Goal: Task Accomplishment & Management: Manage account settings

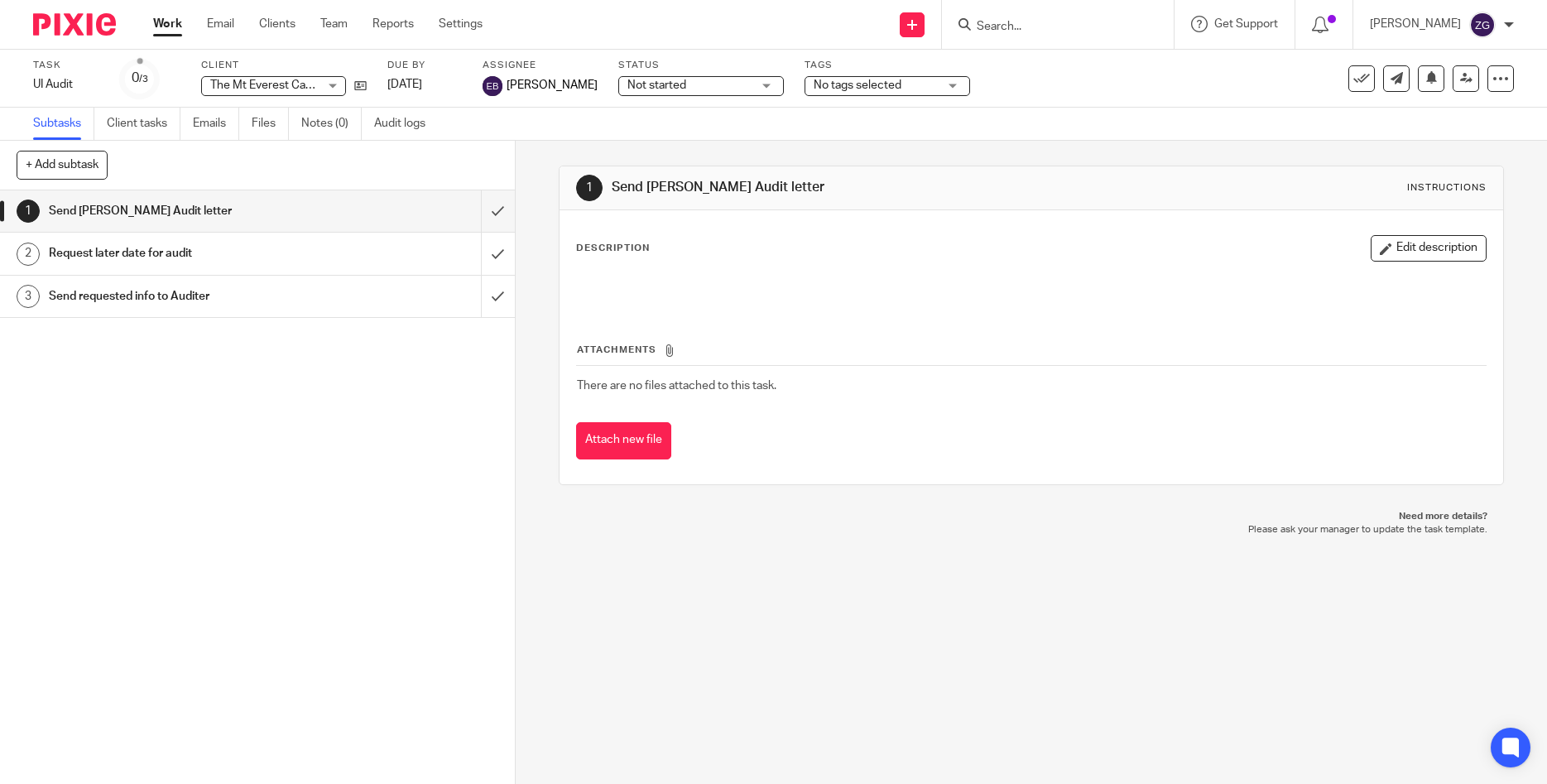
click at [176, 24] on link "Work" at bounding box center [167, 24] width 29 height 17
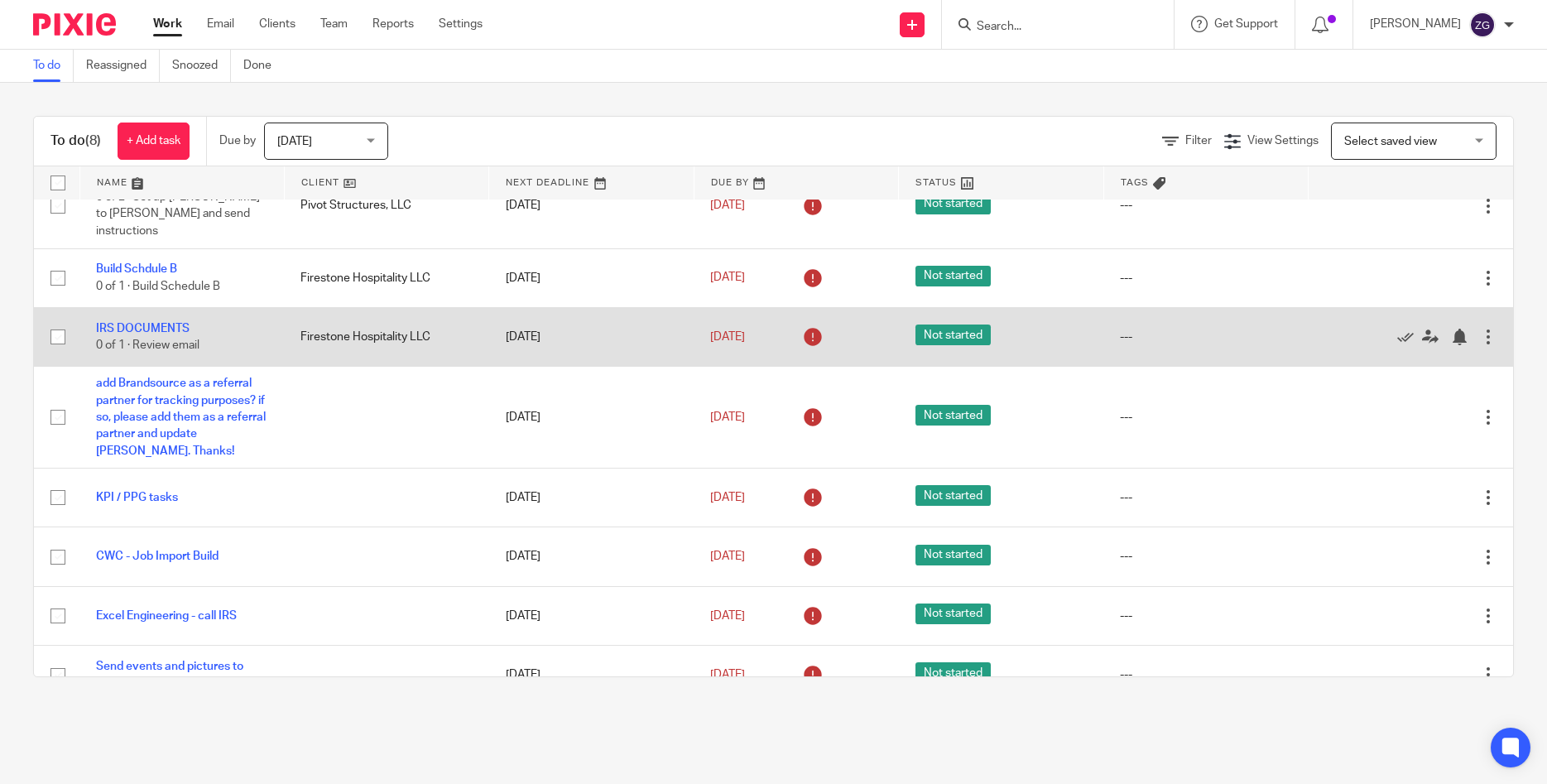
scroll to position [49, 0]
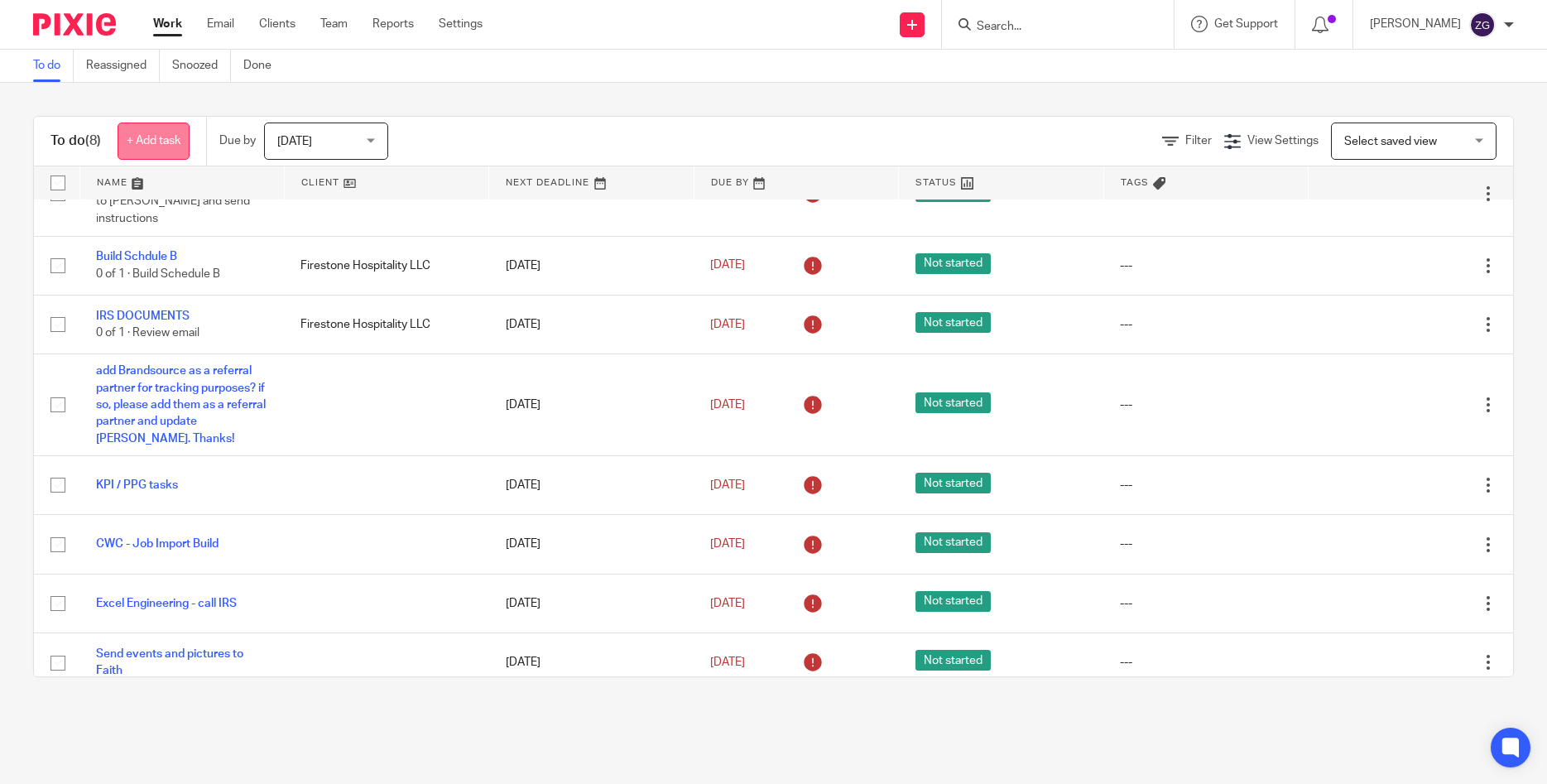
click at [166, 138] on link "+ Add task" at bounding box center [153, 141] width 72 height 37
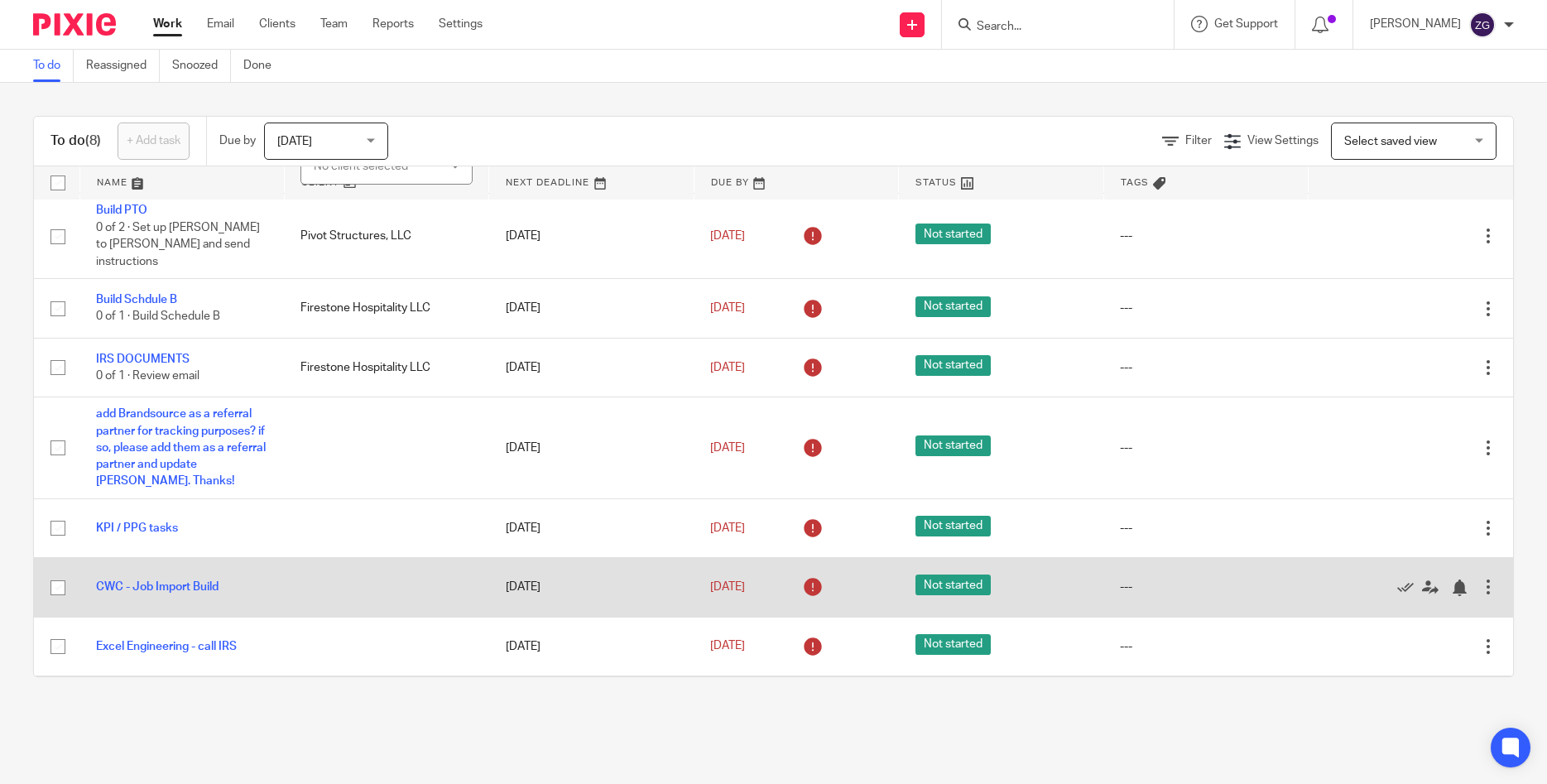
scroll to position [103, 0]
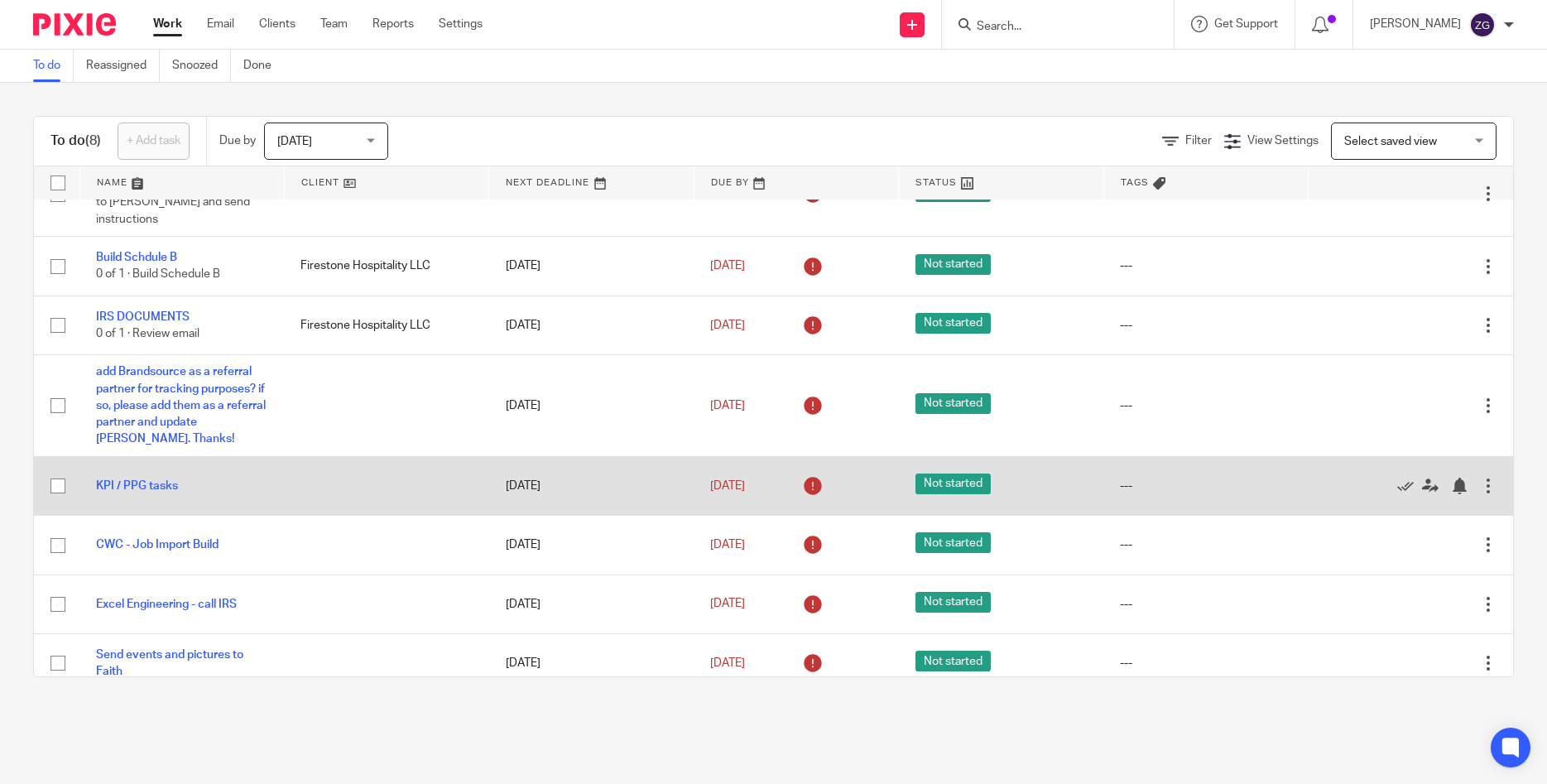
click at [813, 472] on icon at bounding box center [813, 486] width 27 height 27
click at [1488, 477] on div at bounding box center [1489, 486] width 17 height 17
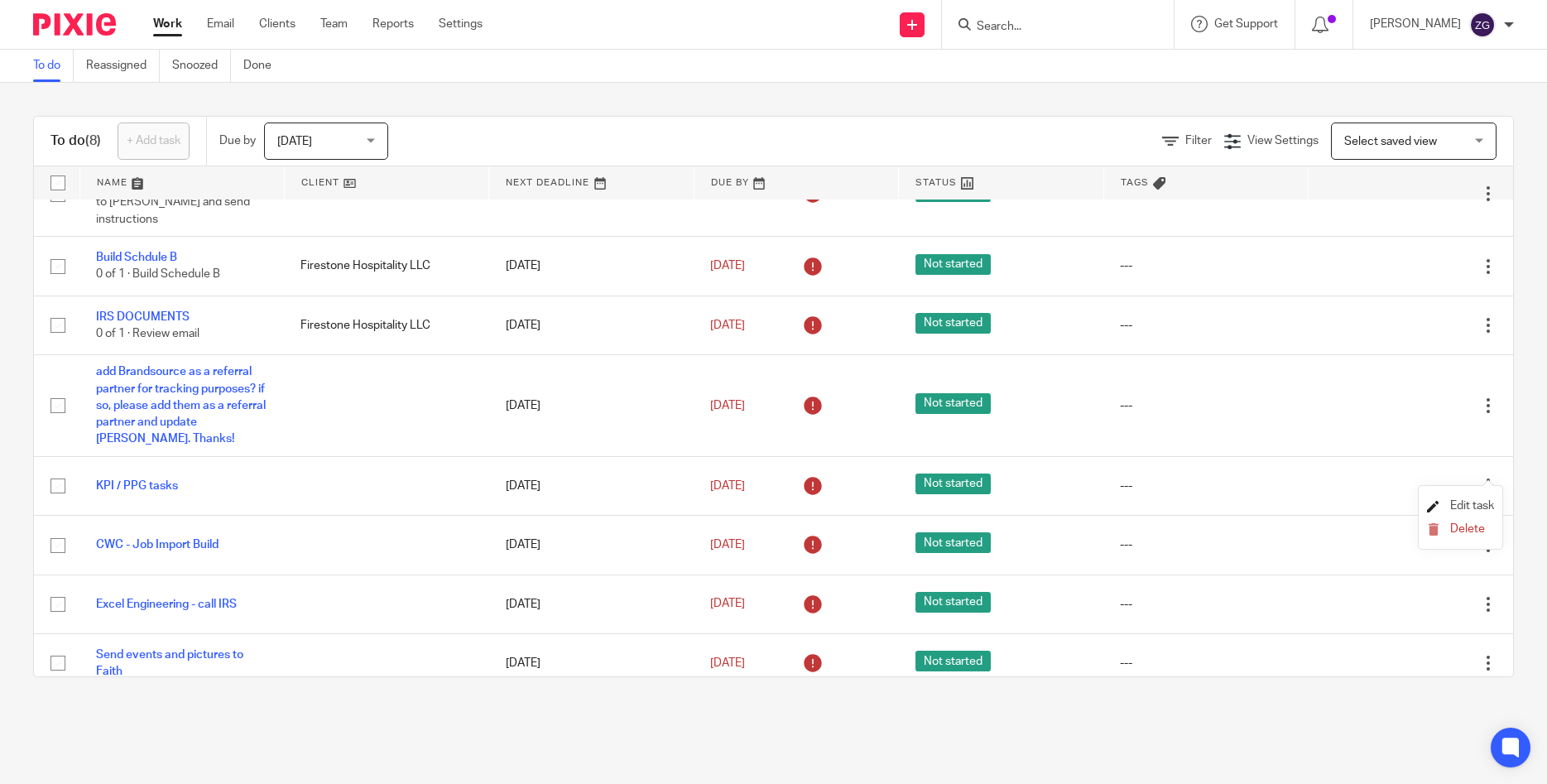
click at [1478, 501] on span "Edit task" at bounding box center [1472, 506] width 44 height 12
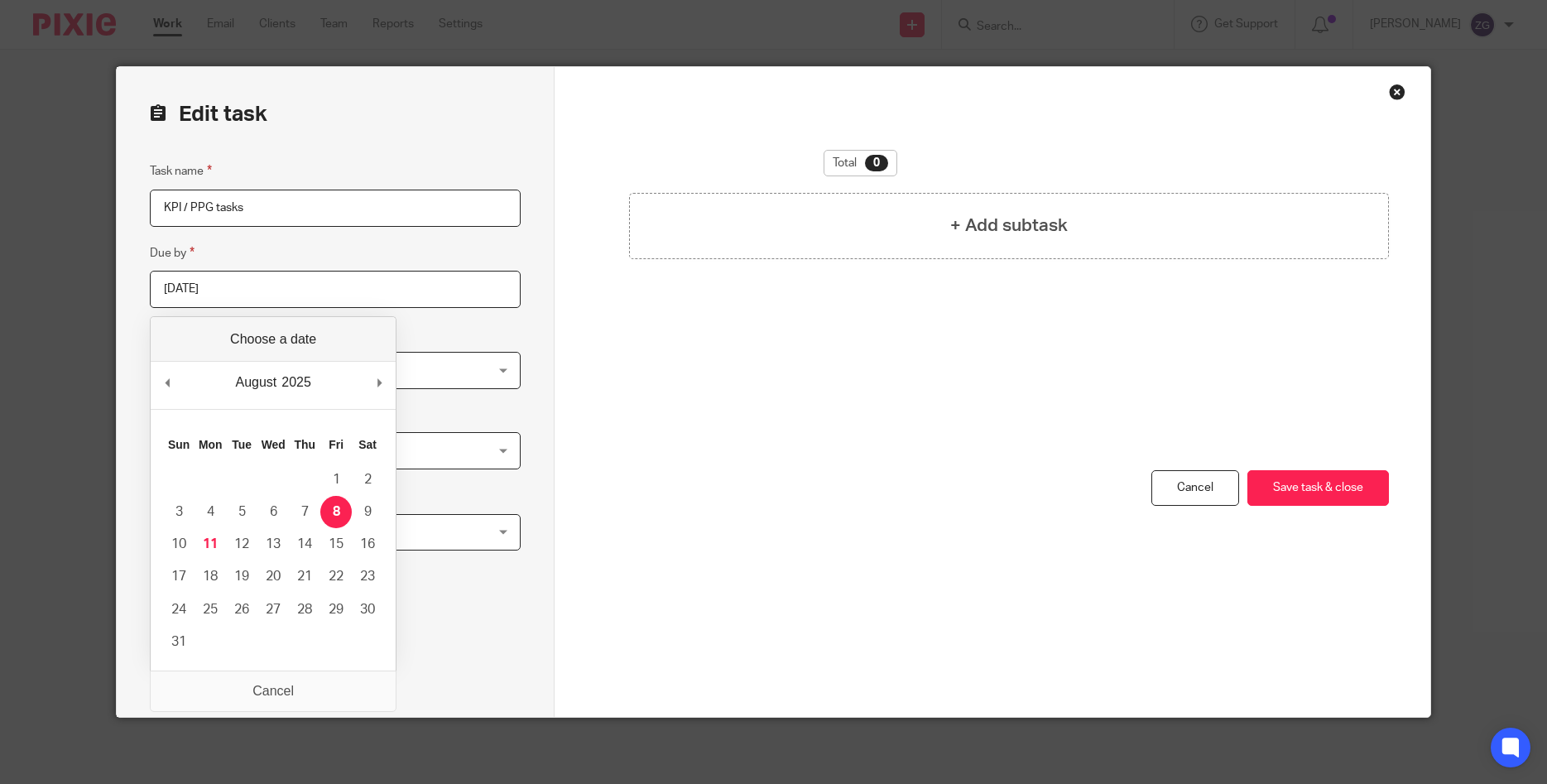
click at [439, 293] on input "2025-08-08" at bounding box center [335, 289] width 371 height 37
type input "2025-08-12"
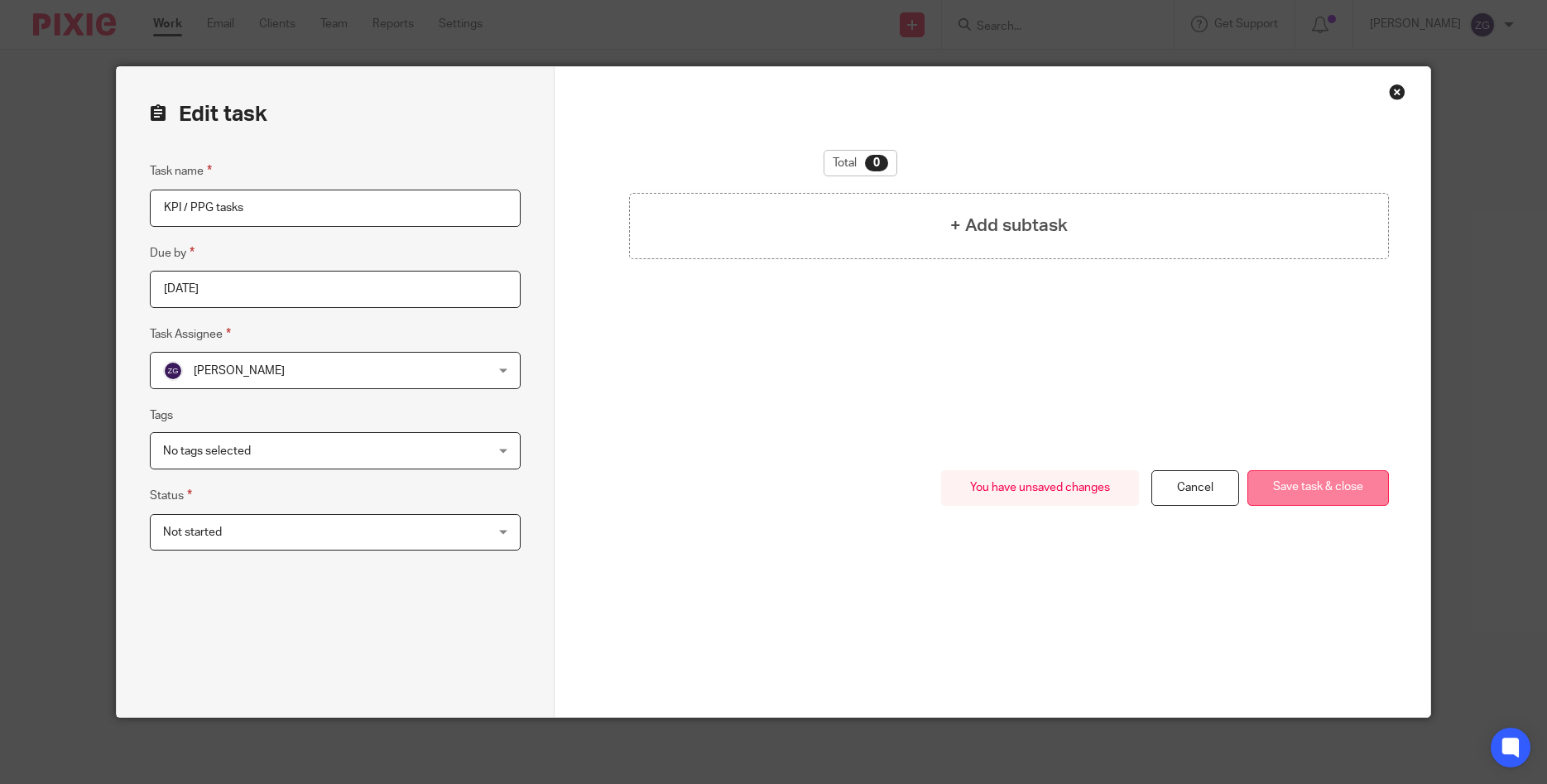
click at [1338, 496] on button "Save task & close" at bounding box center [1318, 487] width 142 height 36
click at [1215, 486] on link "Cancel" at bounding box center [1195, 487] width 88 height 36
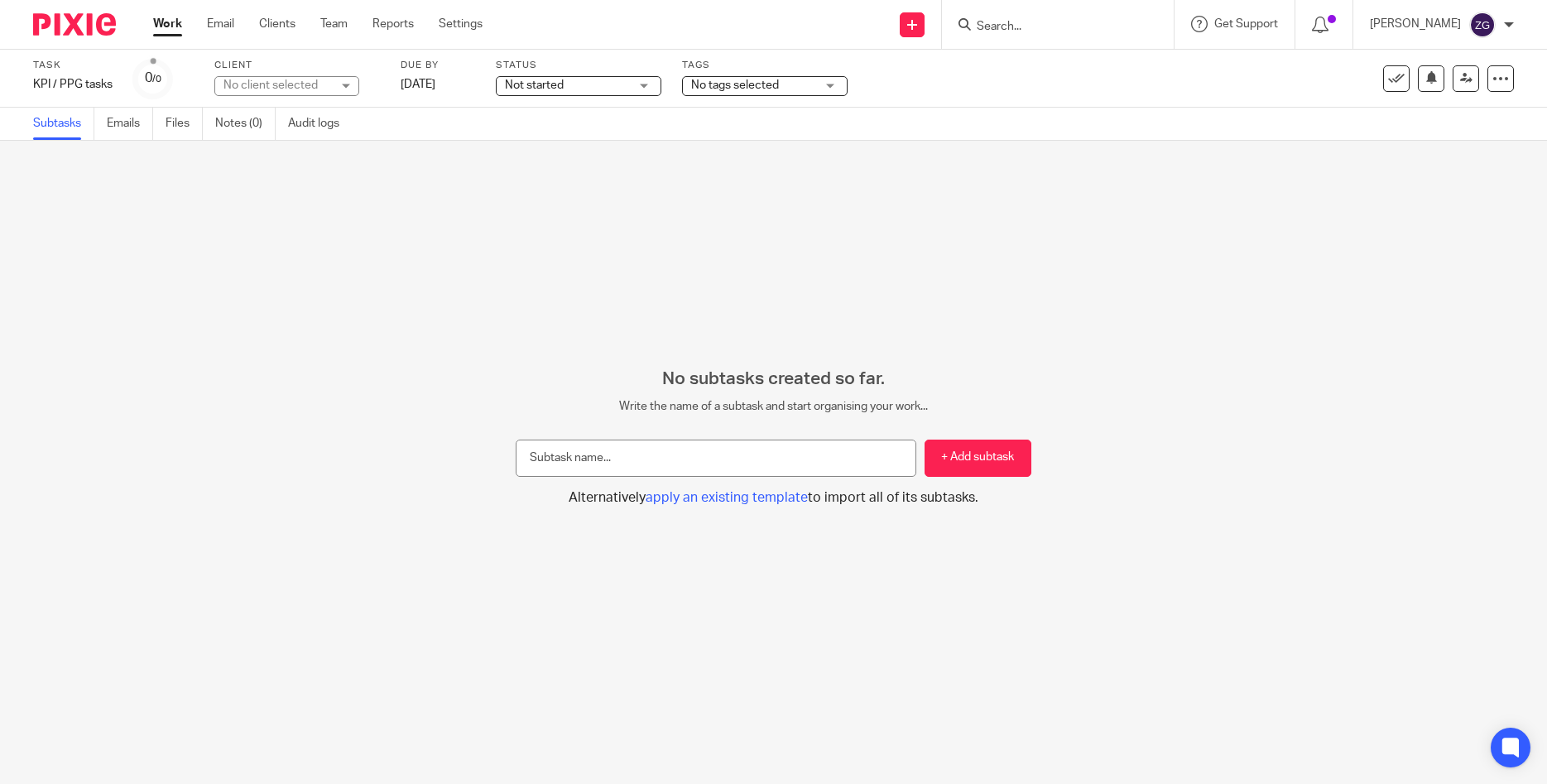
click at [159, 25] on link "Work" at bounding box center [167, 24] width 29 height 17
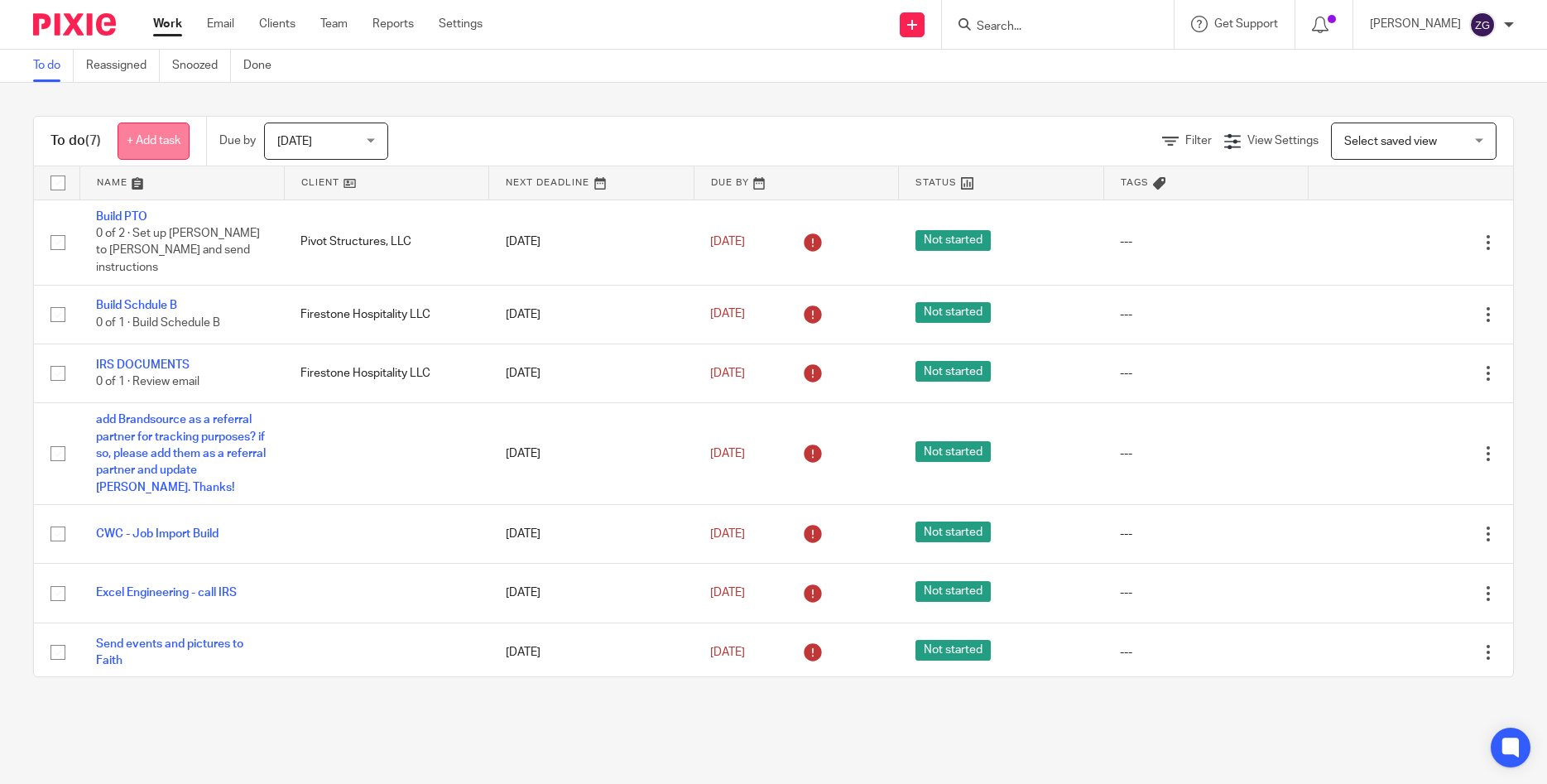
click at [152, 140] on link "+ Add task" at bounding box center [153, 141] width 72 height 37
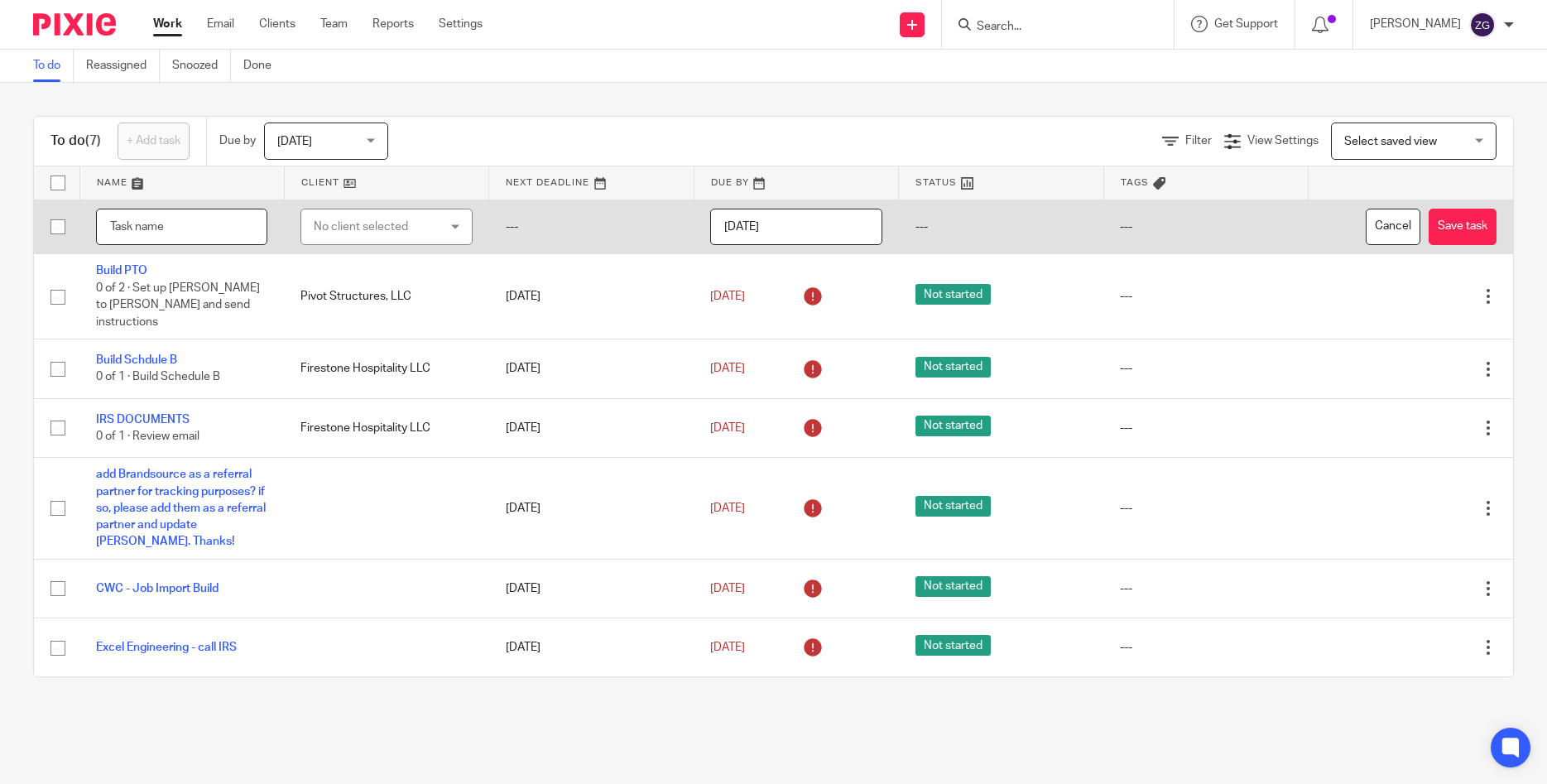
drag, startPoint x: 157, startPoint y: 233, endPoint x: 148, endPoint y: 235, distance: 9.2
click at [157, 232] on input "text" at bounding box center [182, 227] width 172 height 37
type input "KPI build for PPG"
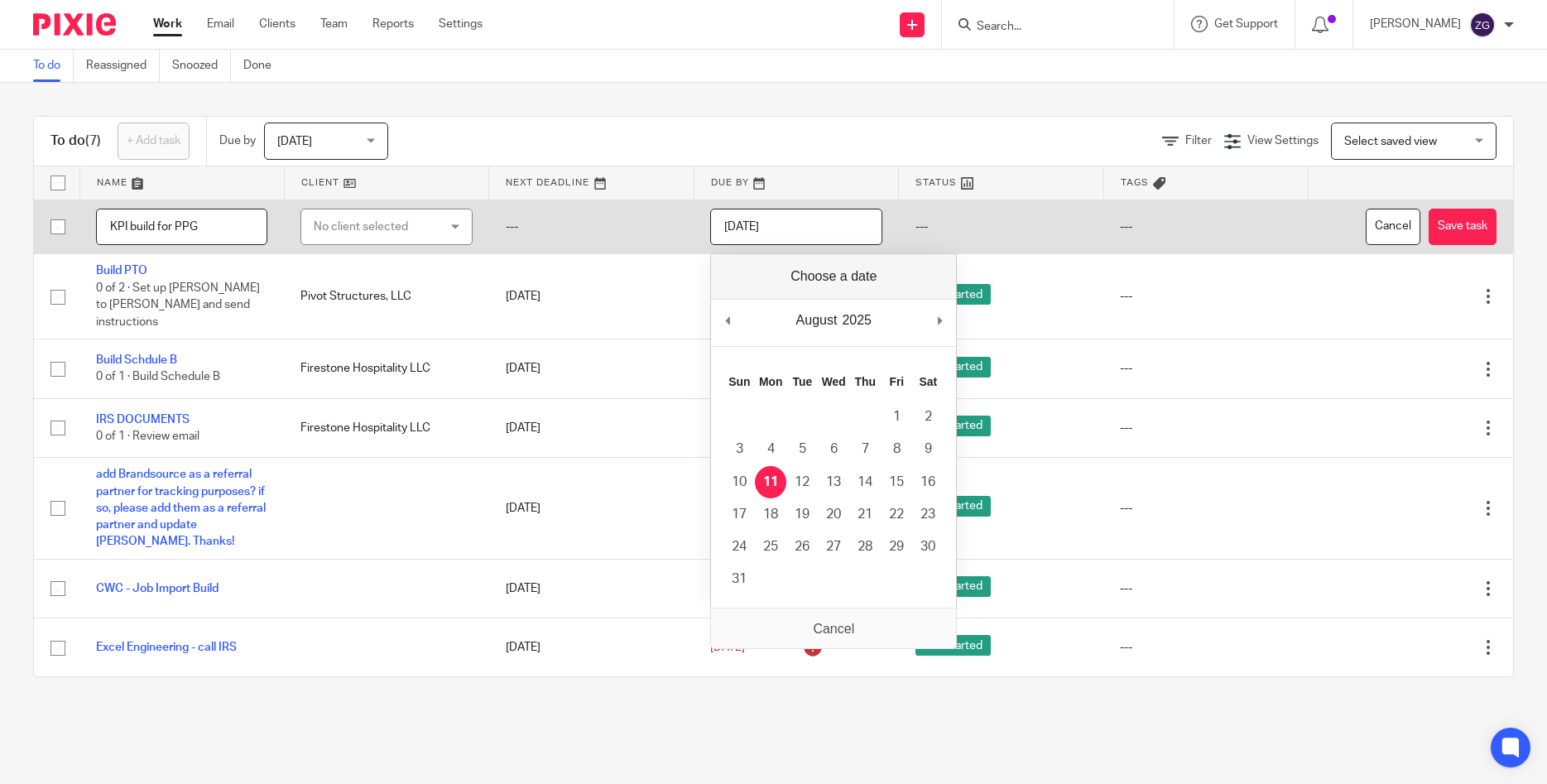
click at [810, 235] on input "2025-08-11" at bounding box center [796, 227] width 172 height 37
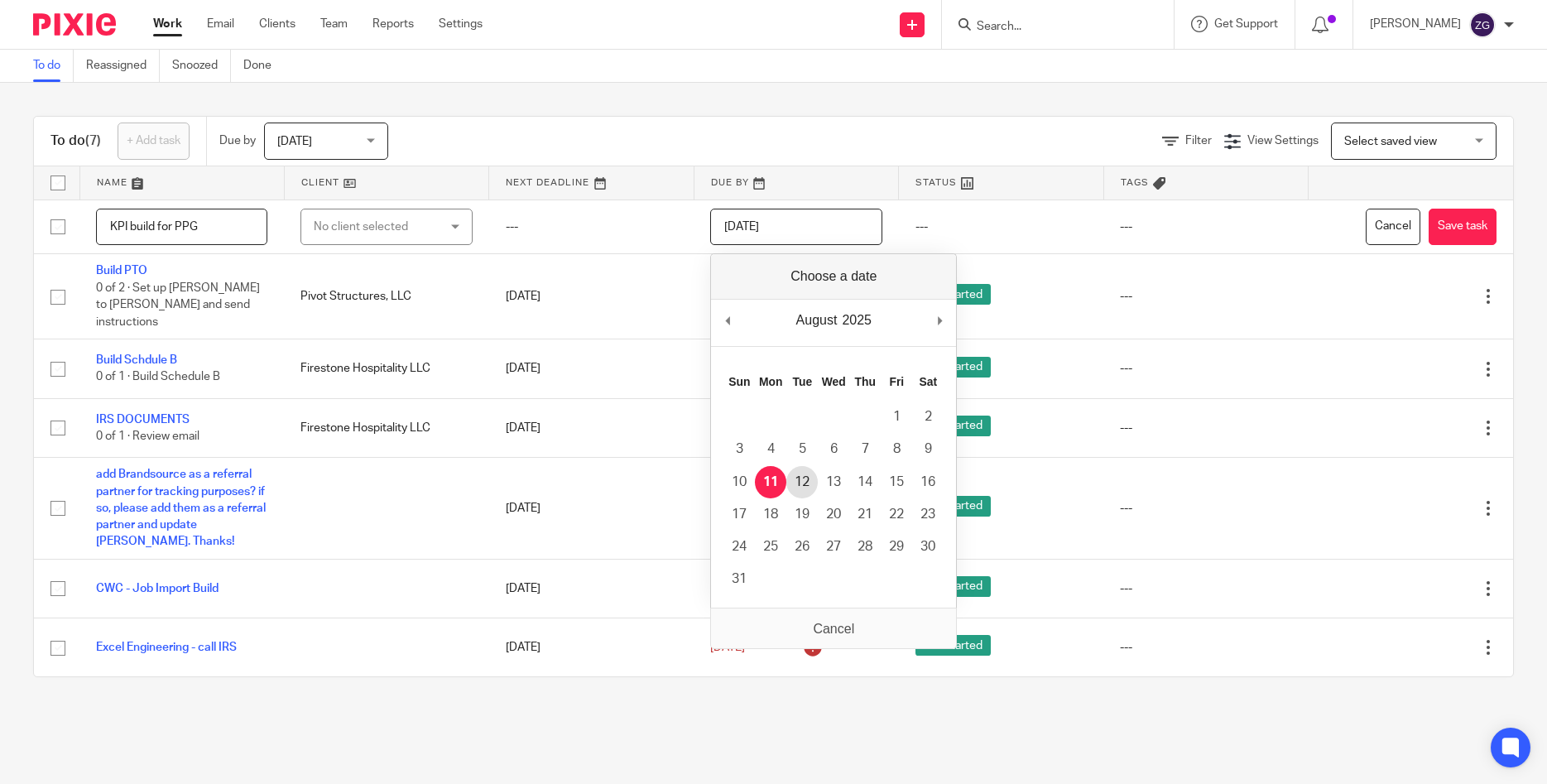
type input "2025-08-12"
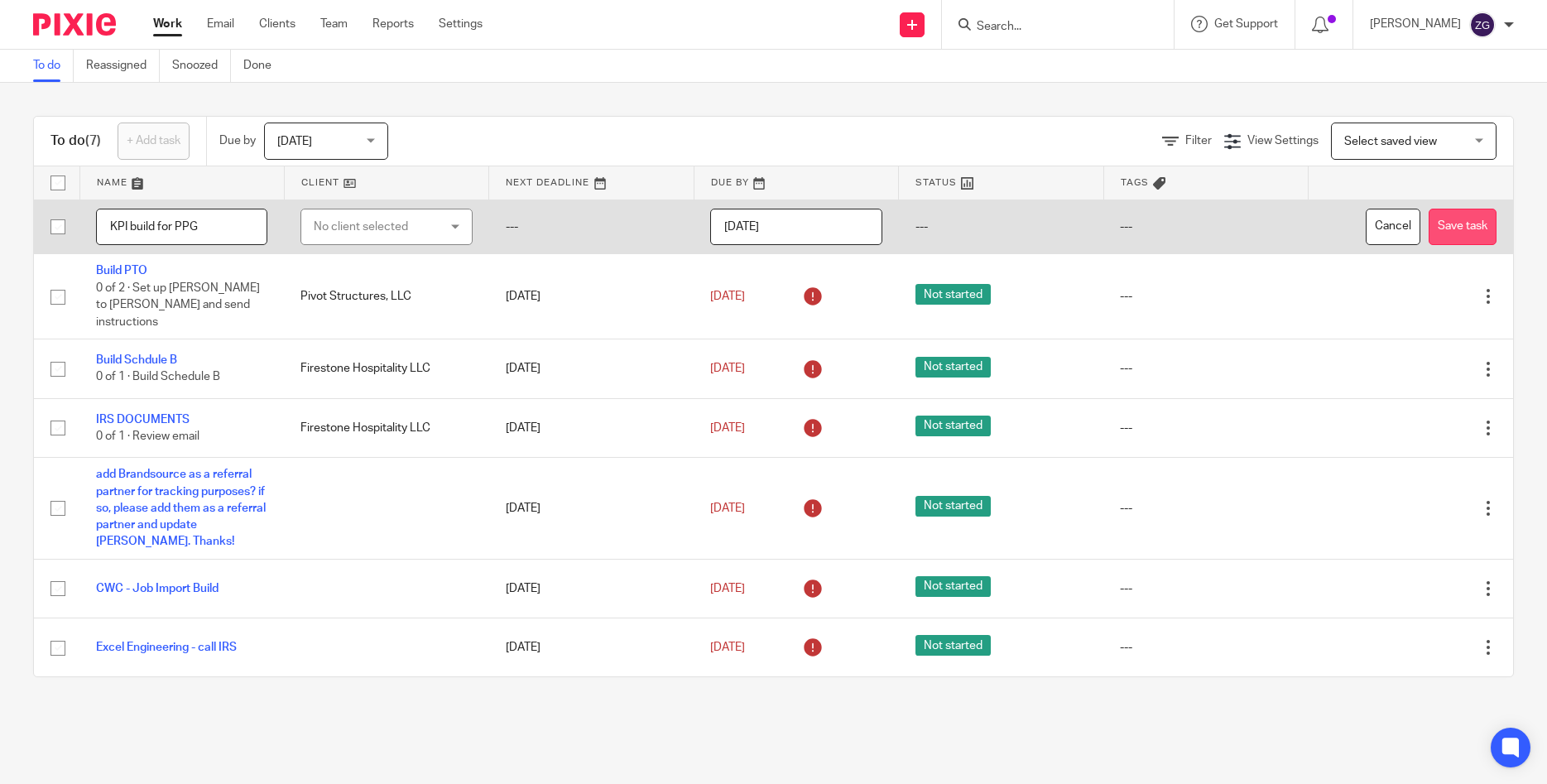
click at [1469, 215] on button "Save task" at bounding box center [1463, 227] width 68 height 37
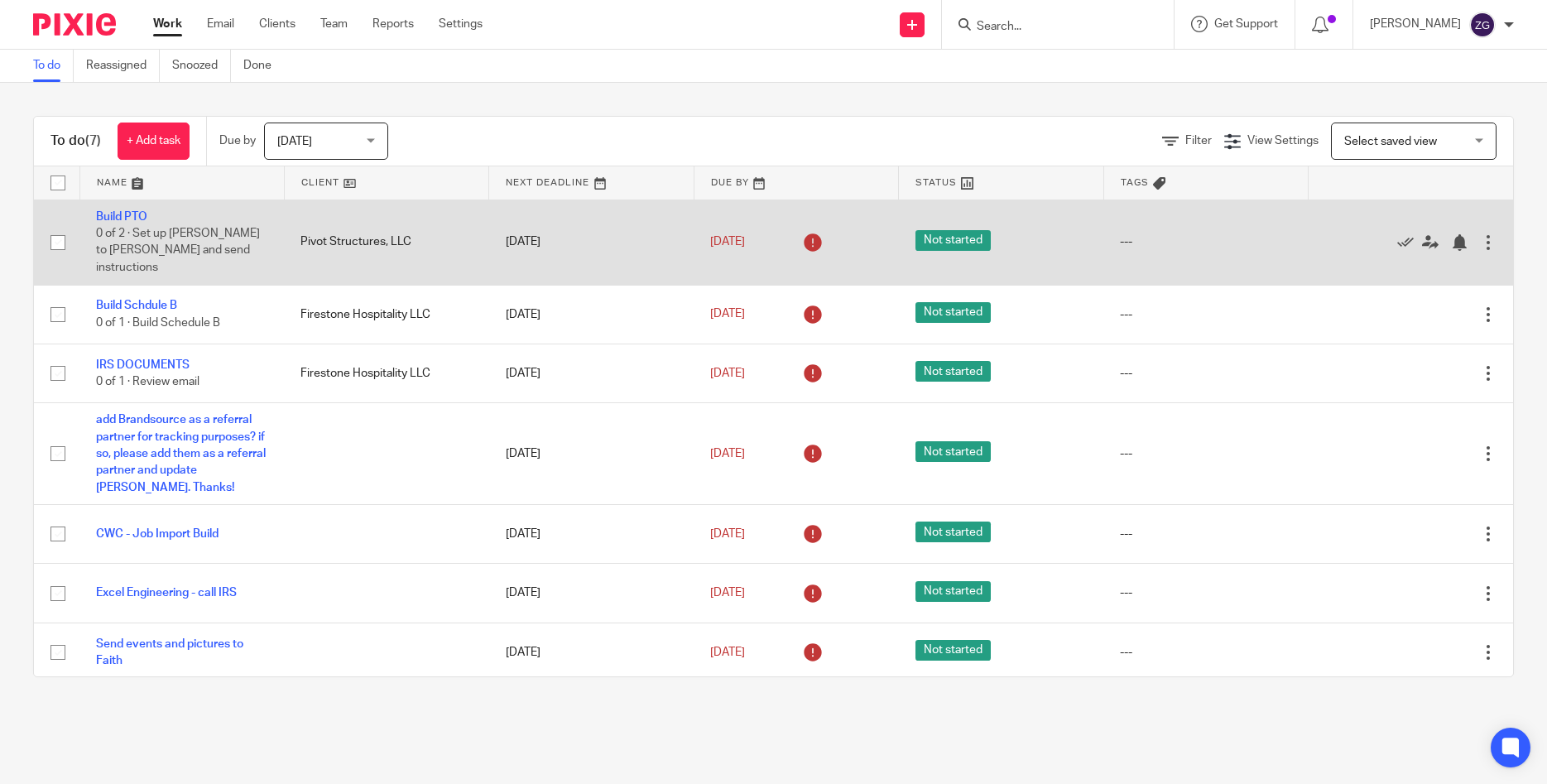
click at [1131, 234] on div "---" at bounding box center [1205, 242] width 172 height 17
click at [1489, 235] on div at bounding box center [1489, 243] width 17 height 17
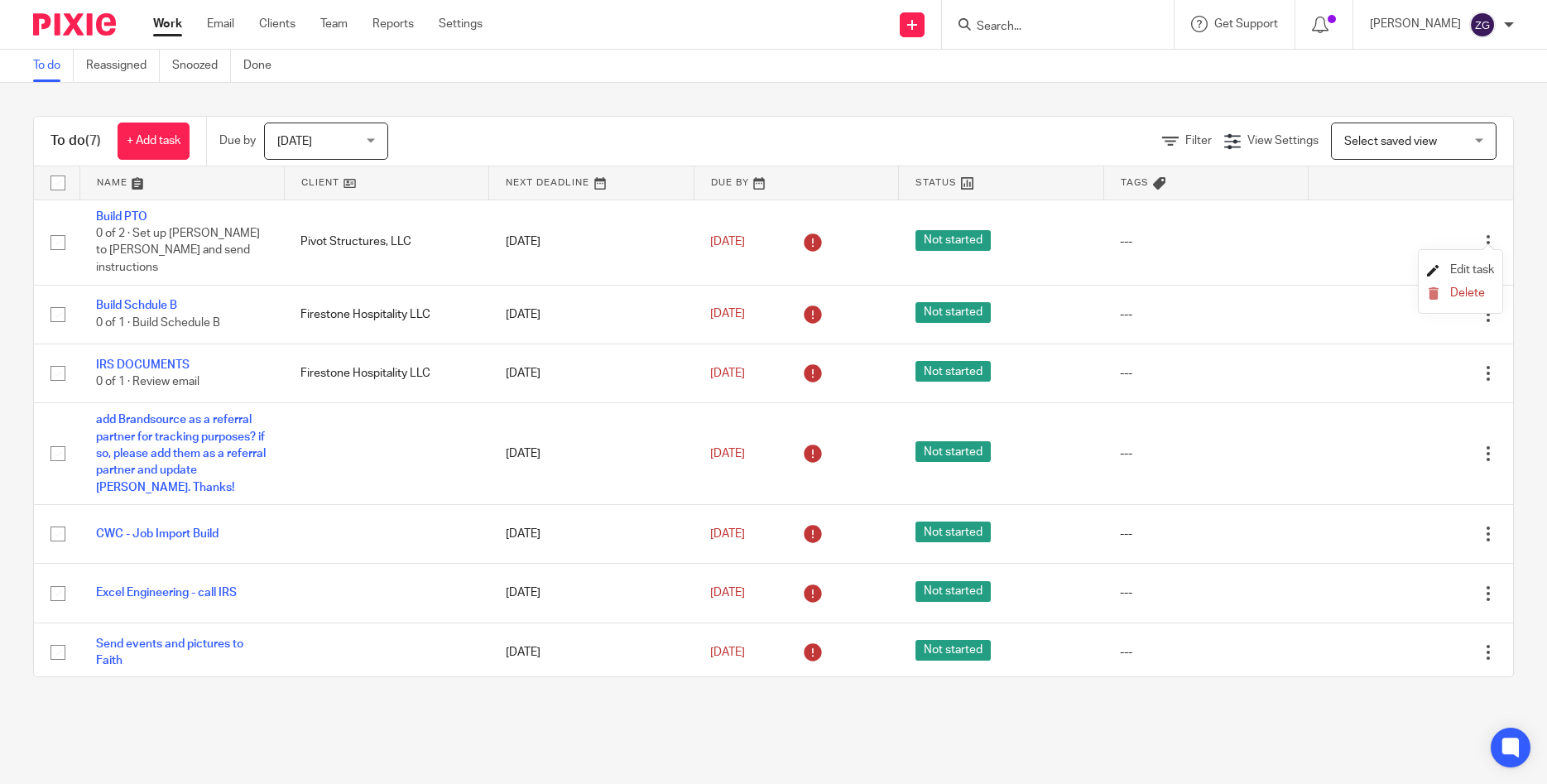
click at [1483, 267] on span "Edit task" at bounding box center [1472, 270] width 44 height 12
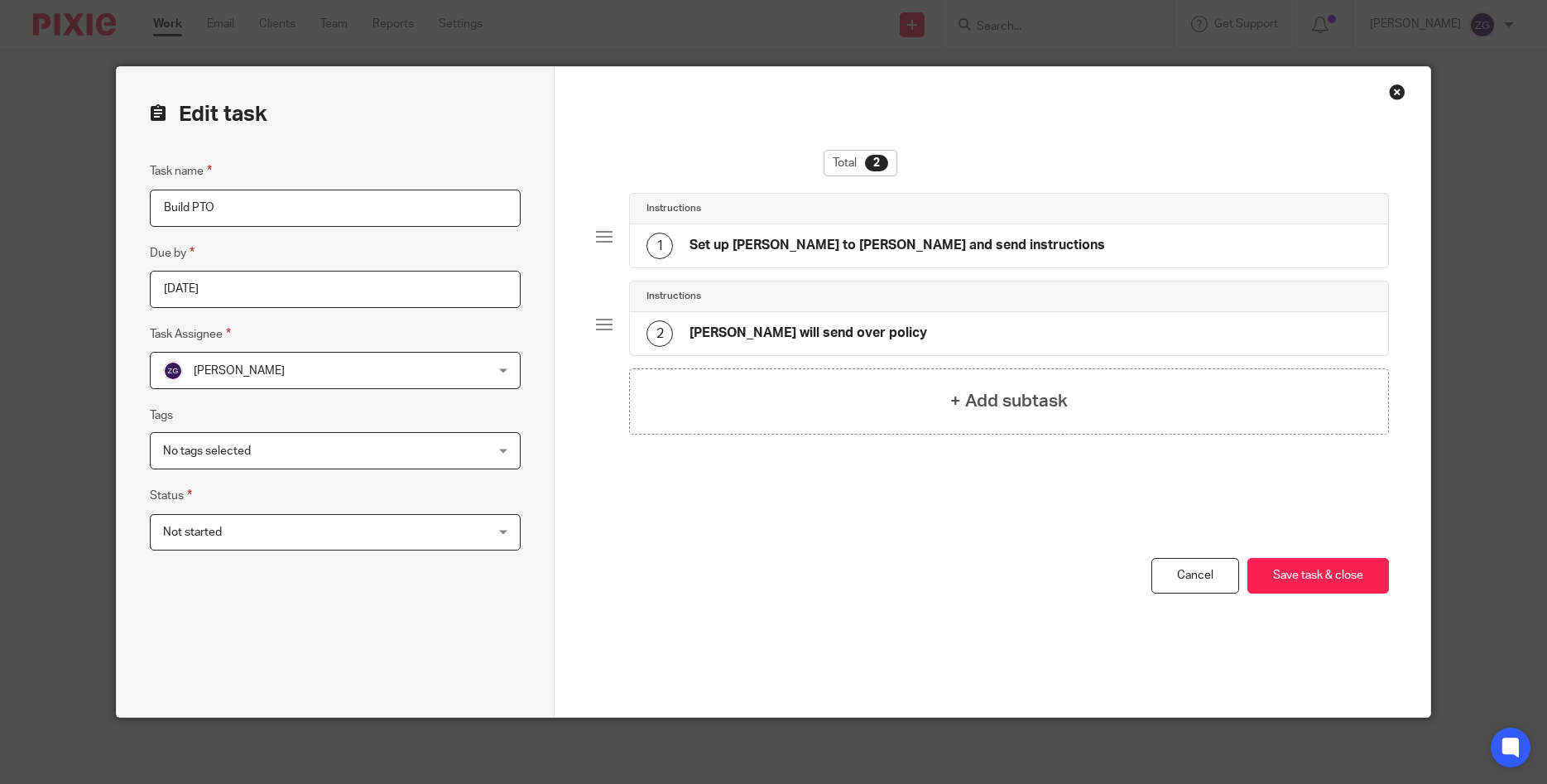
click at [273, 445] on span "No tags selected" at bounding box center [306, 450] width 286 height 35
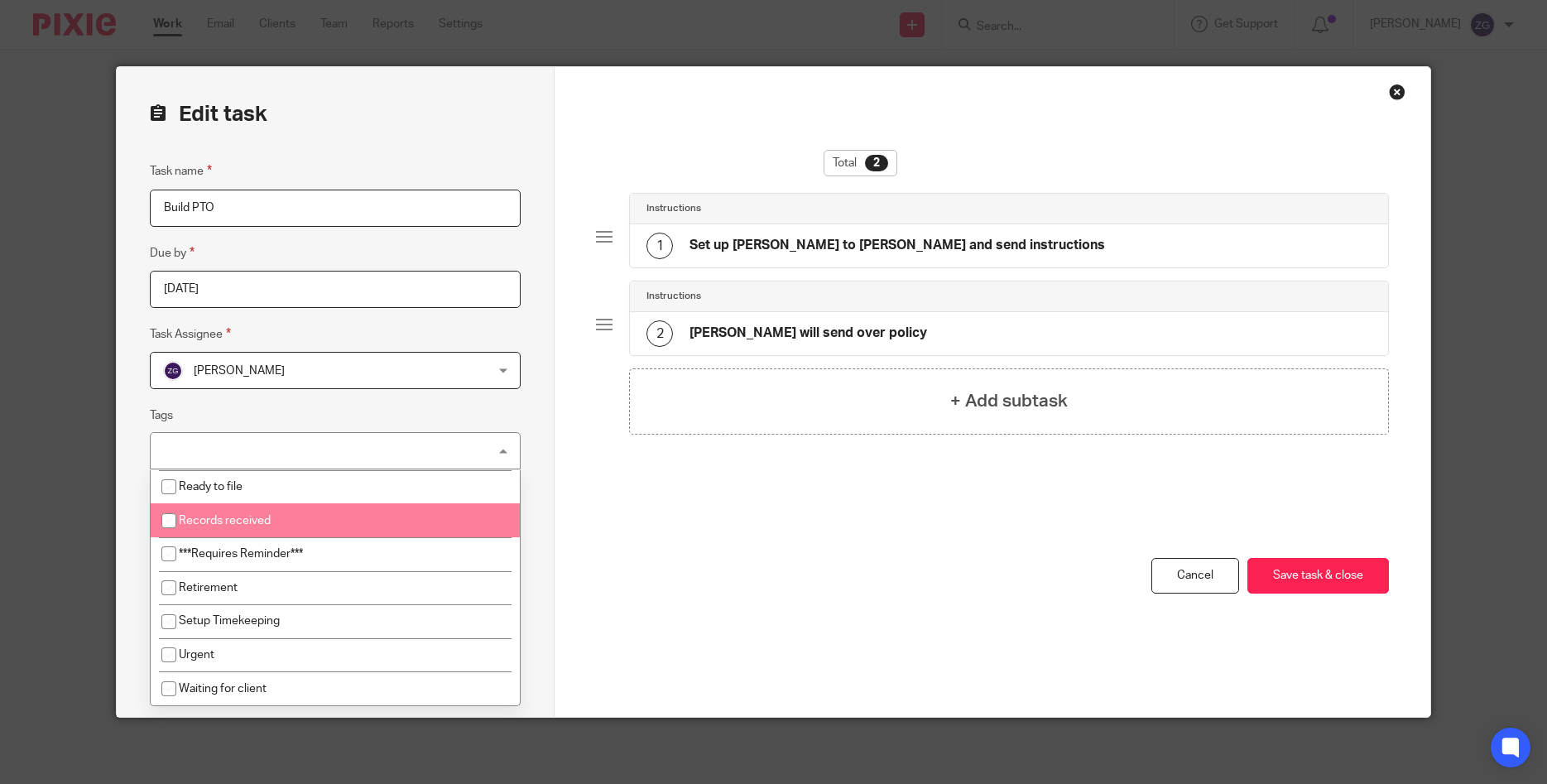
scroll to position [237, 0]
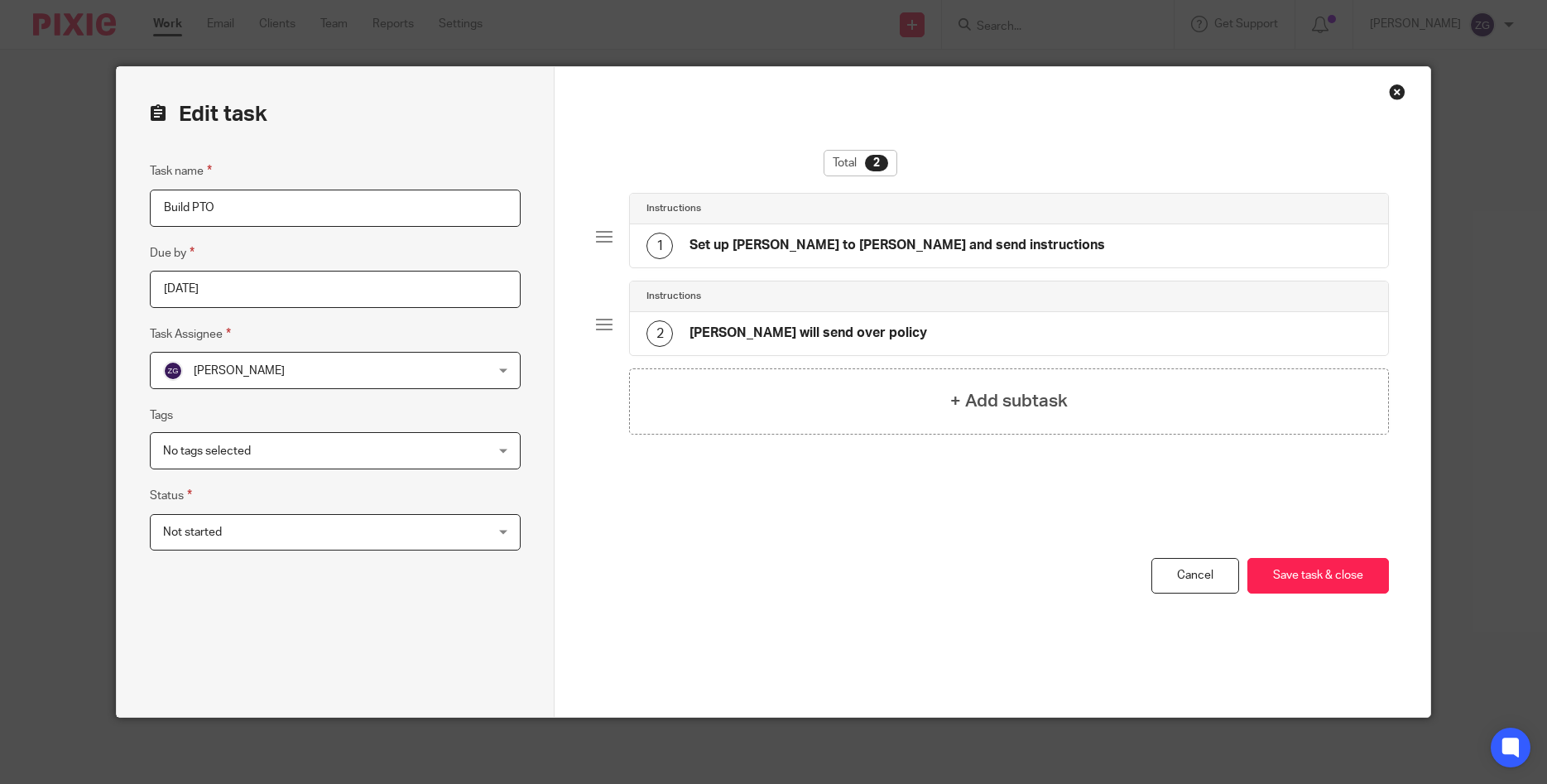
click at [1395, 90] on div "Close this dialog window" at bounding box center [1398, 92] width 17 height 17
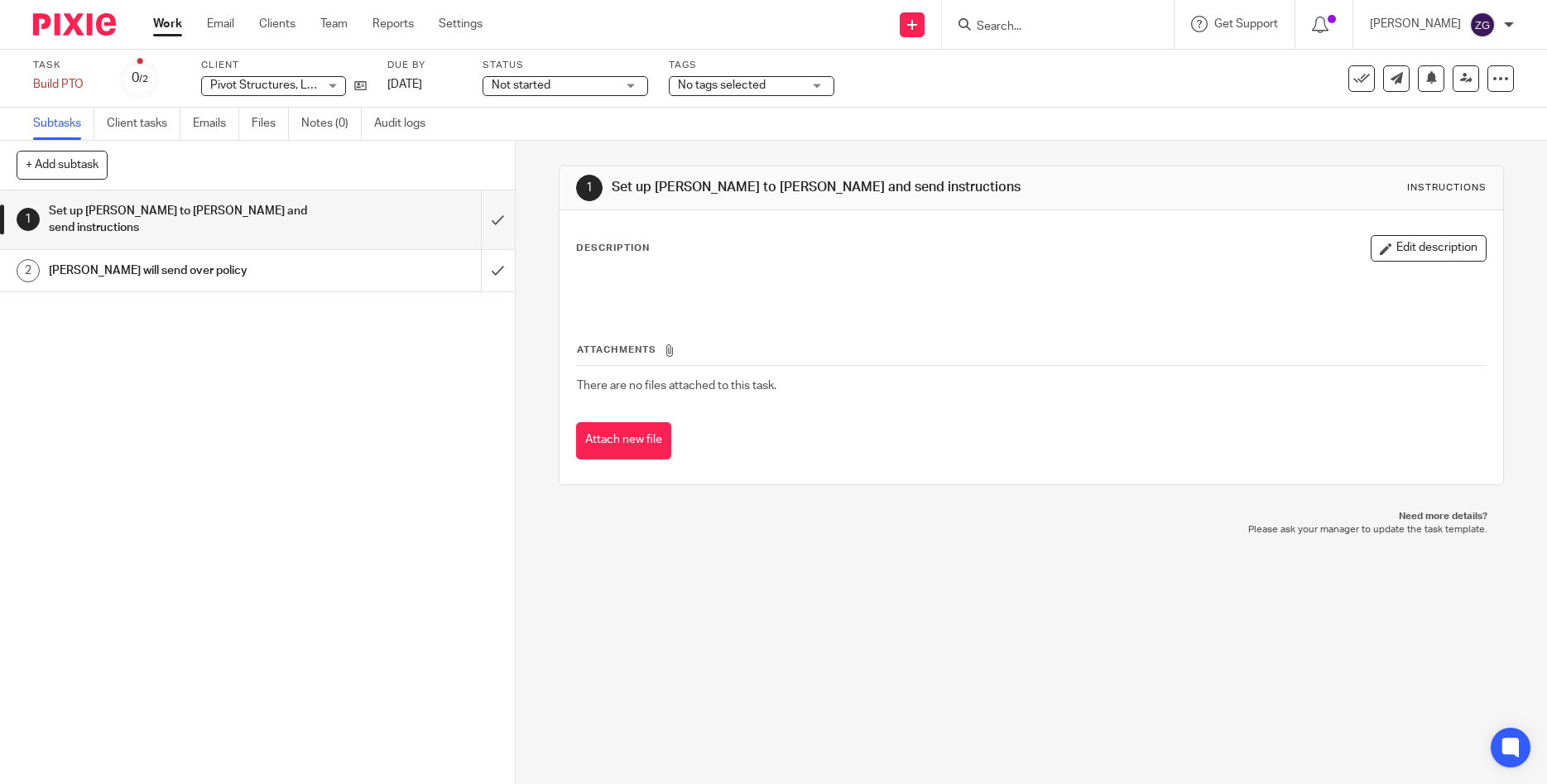
click at [172, 26] on link "Work" at bounding box center [167, 24] width 29 height 17
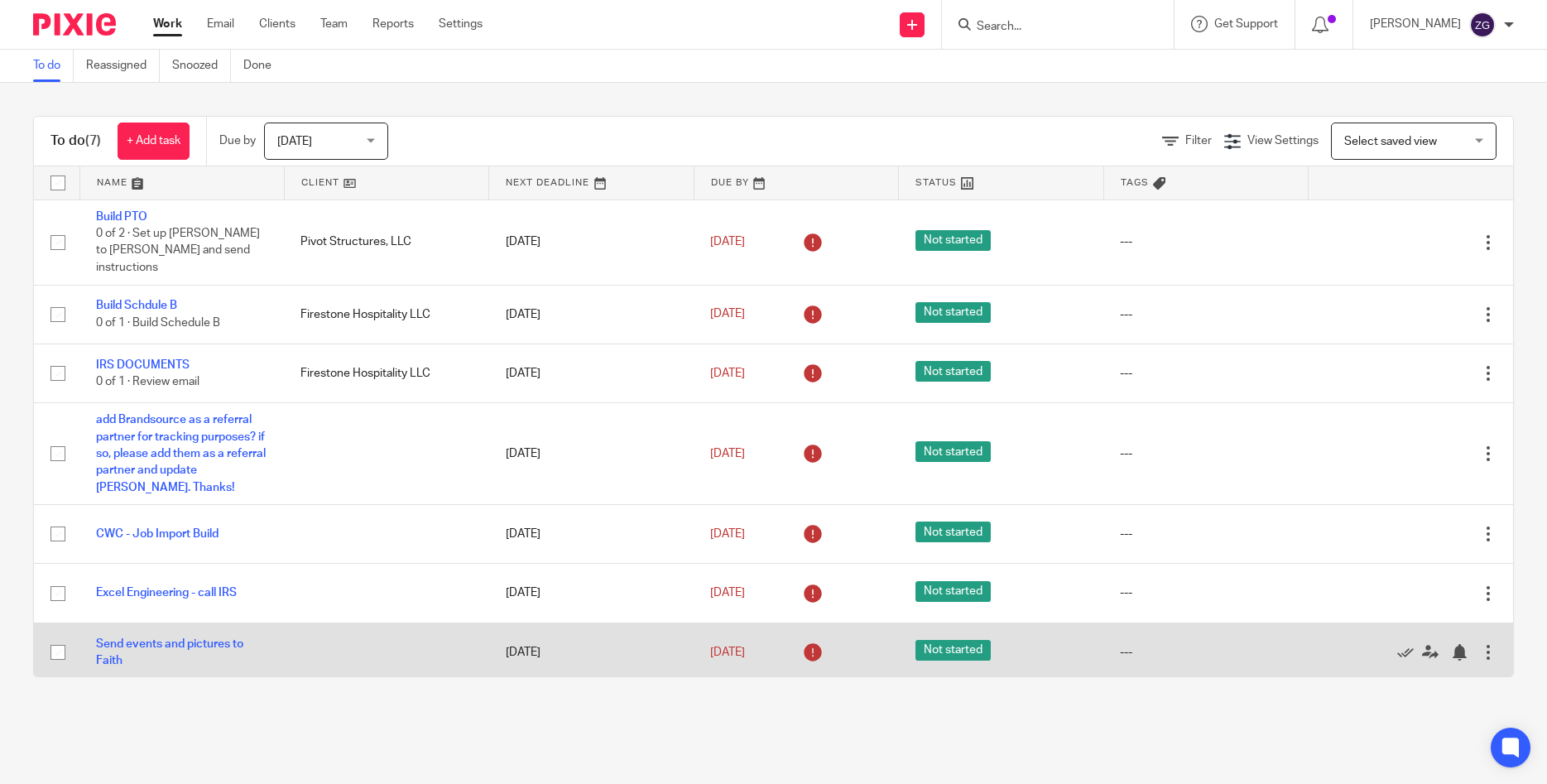
click at [1488, 644] on div at bounding box center [1489, 652] width 17 height 17
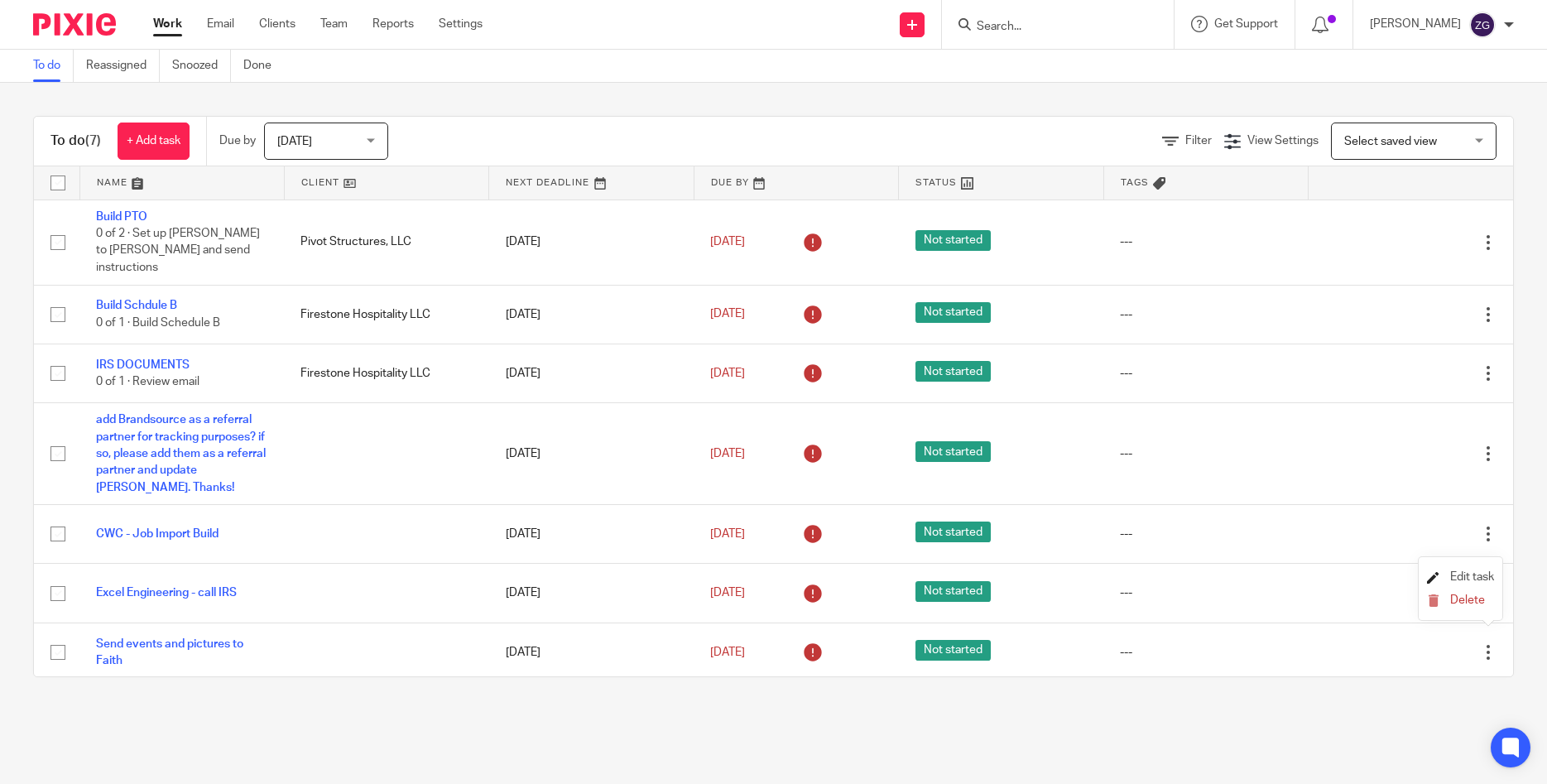
click at [1486, 577] on span "Edit task" at bounding box center [1472, 577] width 44 height 12
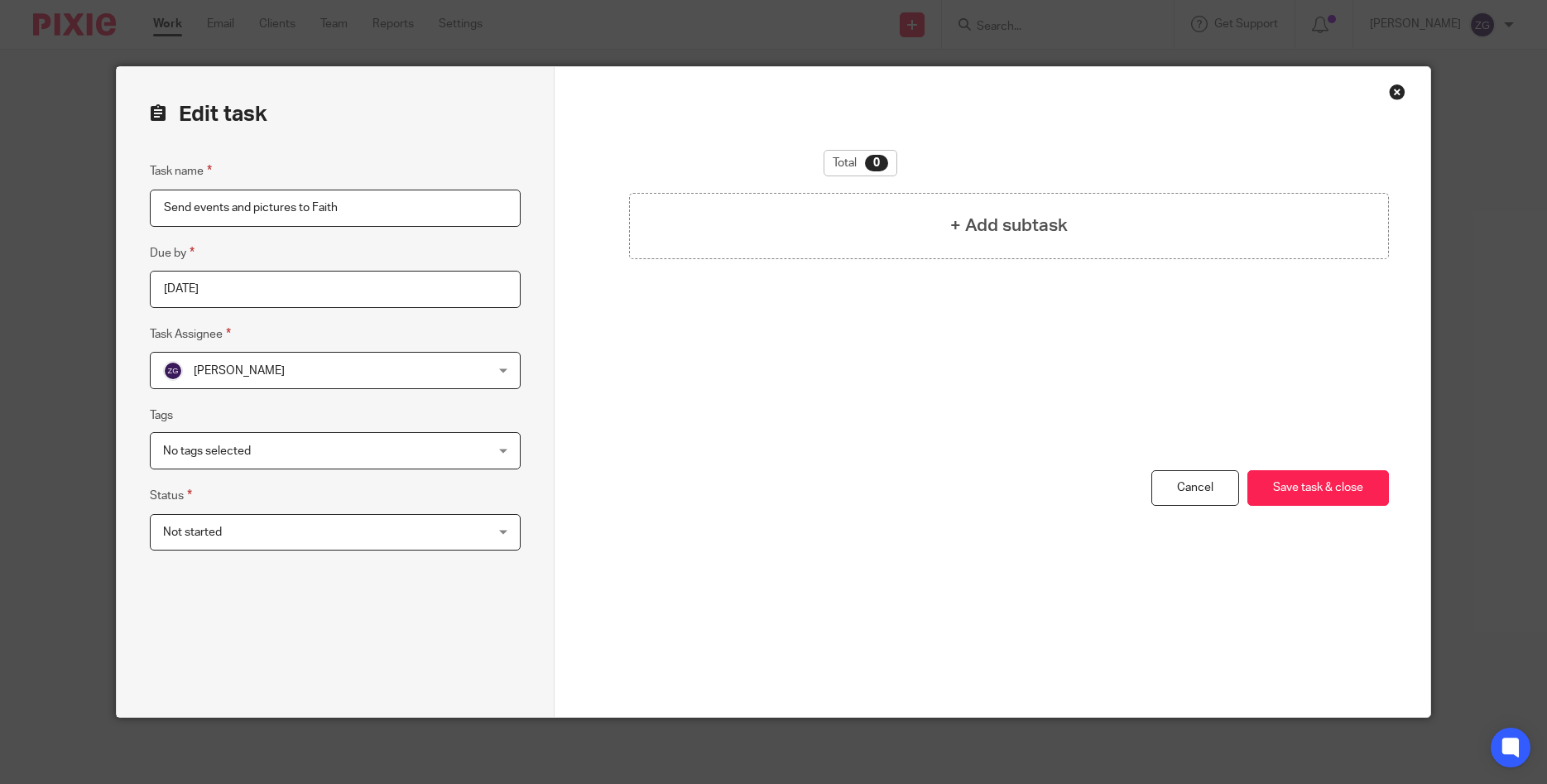
click at [262, 526] on span "Not started" at bounding box center [306, 532] width 286 height 35
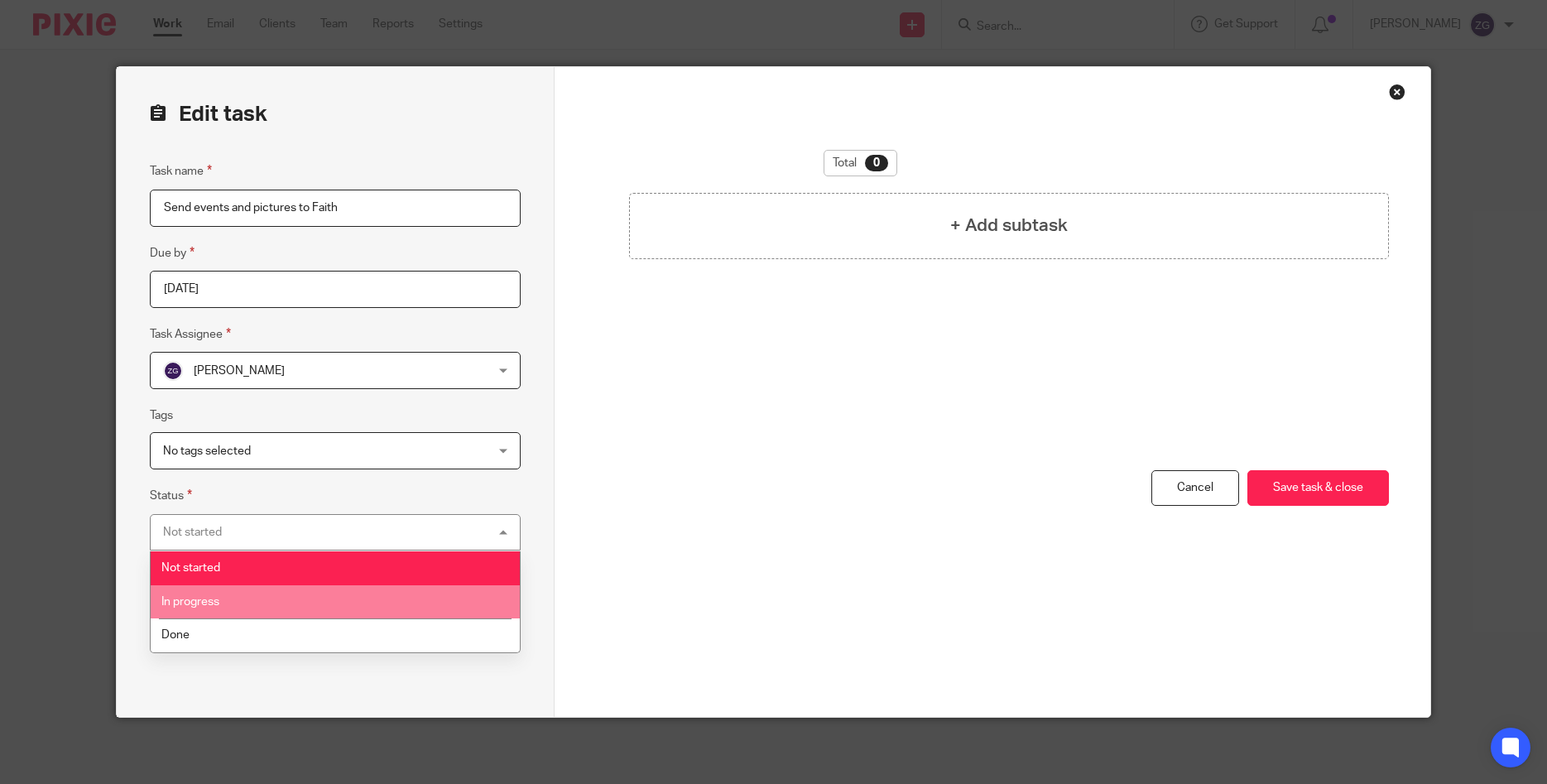
click at [265, 595] on li "In progress" at bounding box center [335, 602] width 369 height 34
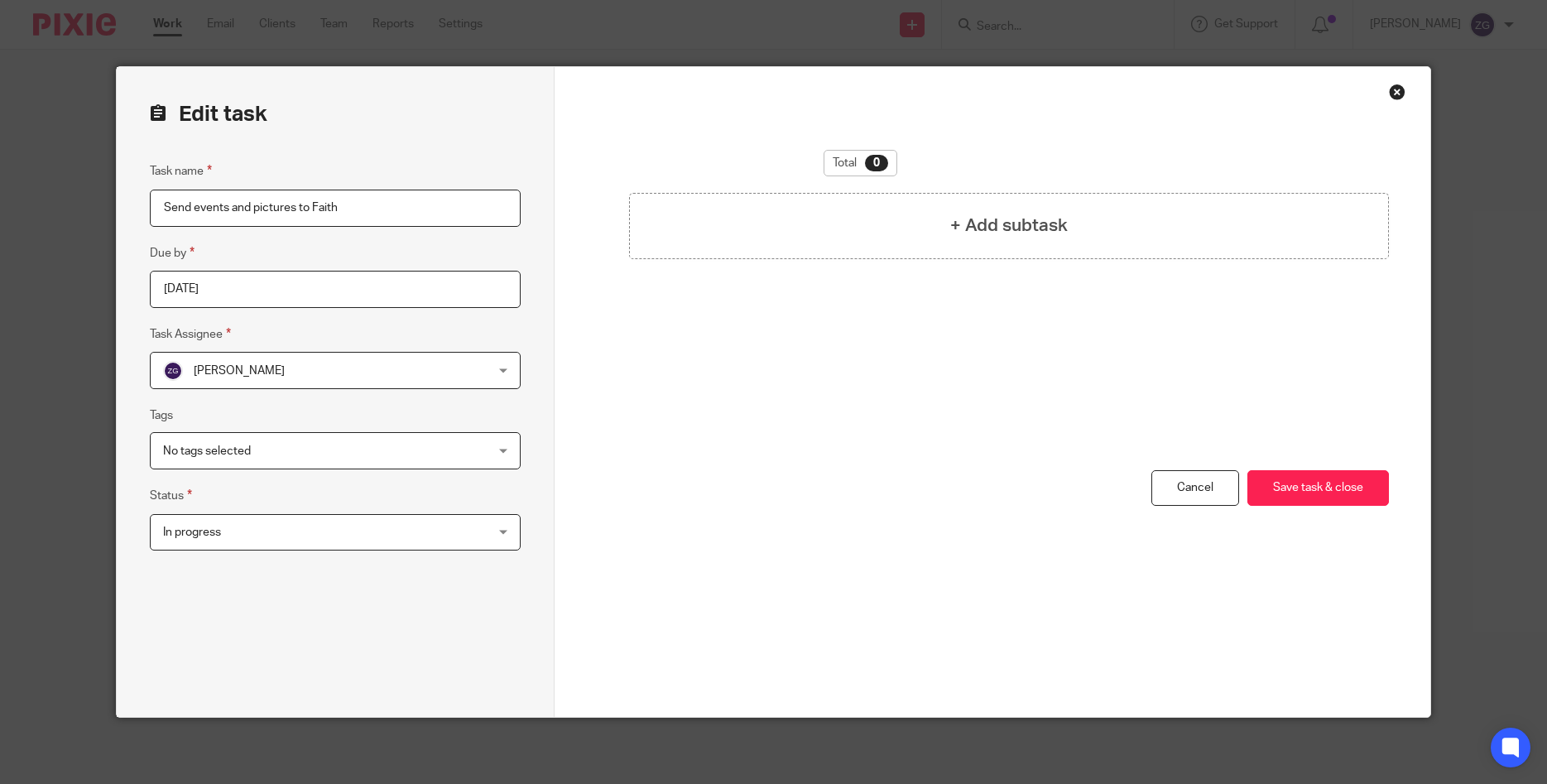
click at [279, 450] on span "No tags selected" at bounding box center [306, 450] width 286 height 35
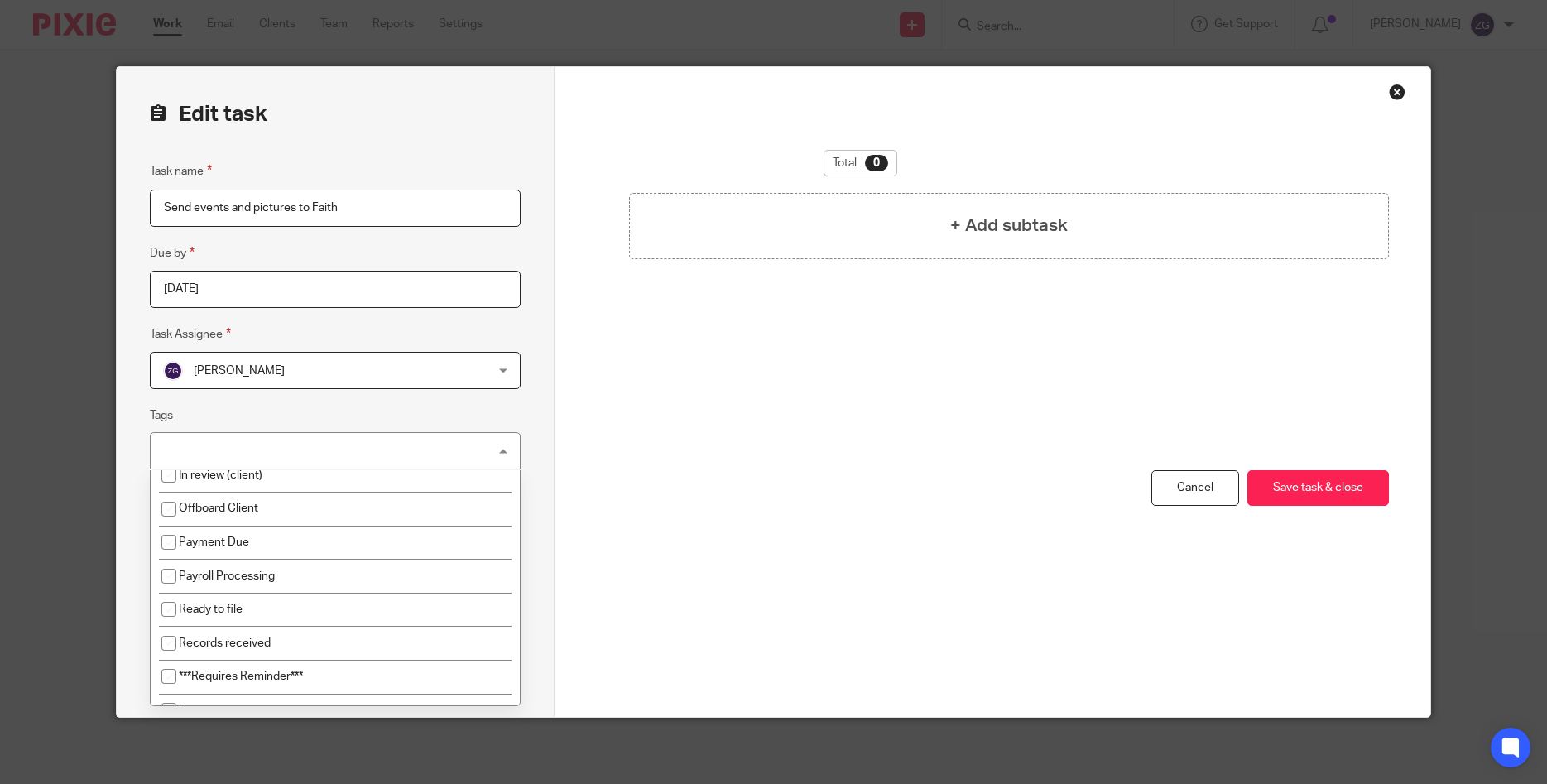
scroll to position [237, 0]
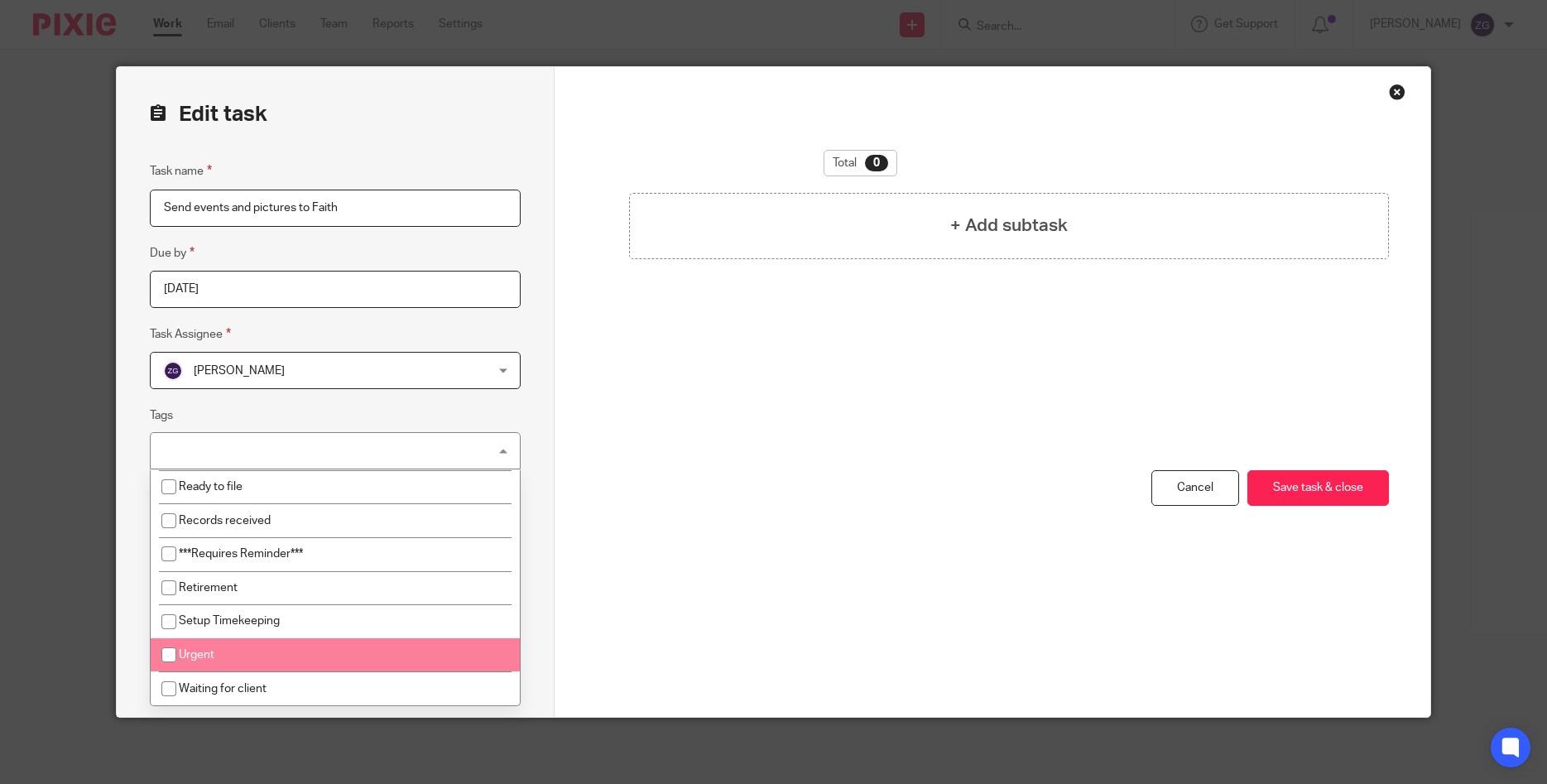
click at [171, 651] on input "checkbox" at bounding box center [169, 655] width 32 height 31
checkbox input "true"
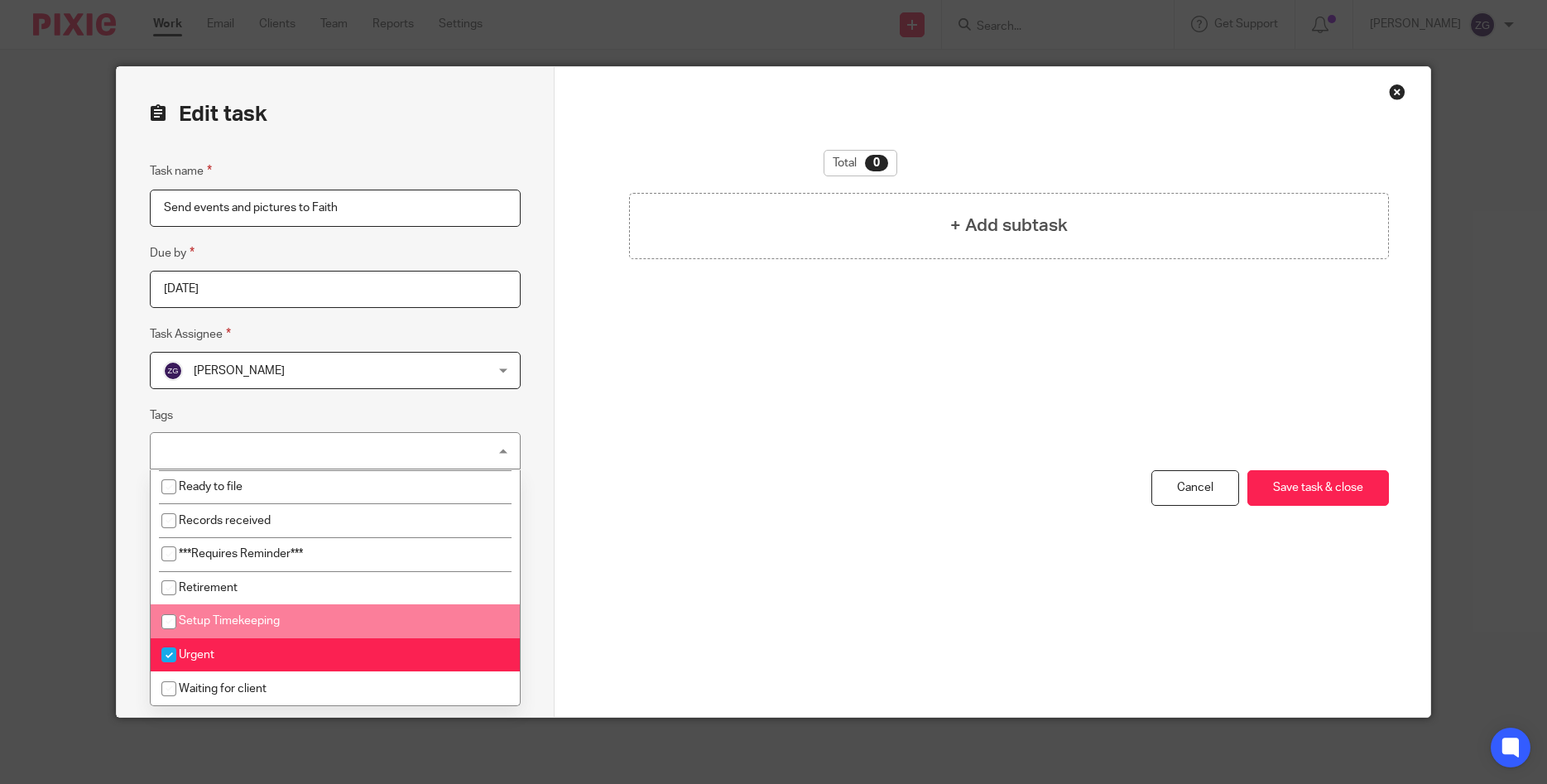
click at [904, 484] on div "You have unsaved changes Cancel Save task & close Save task & close" at bounding box center [992, 593] width 793 height 247
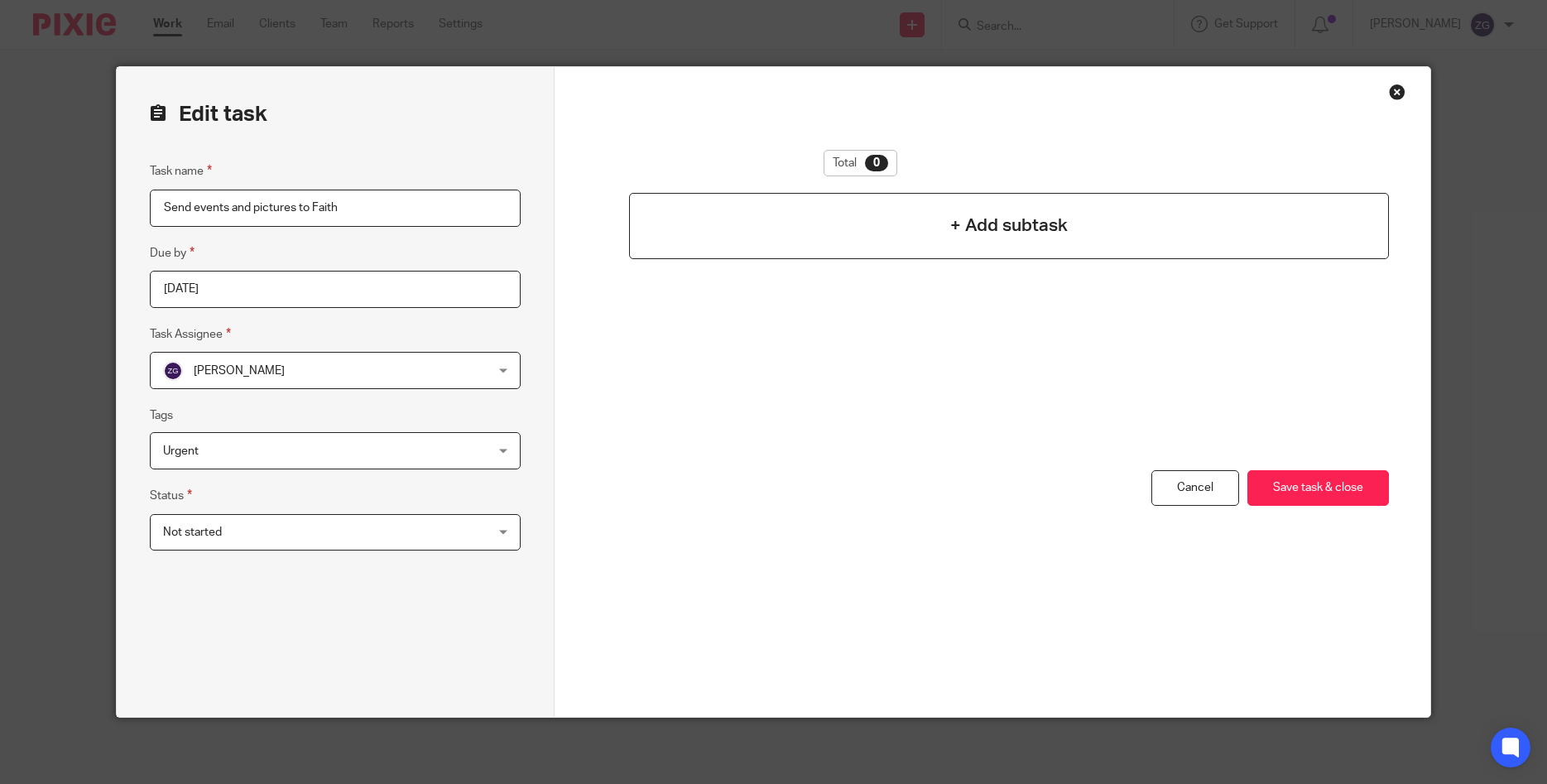
click at [915, 223] on div "+ Add subtask" at bounding box center [1009, 226] width 760 height 66
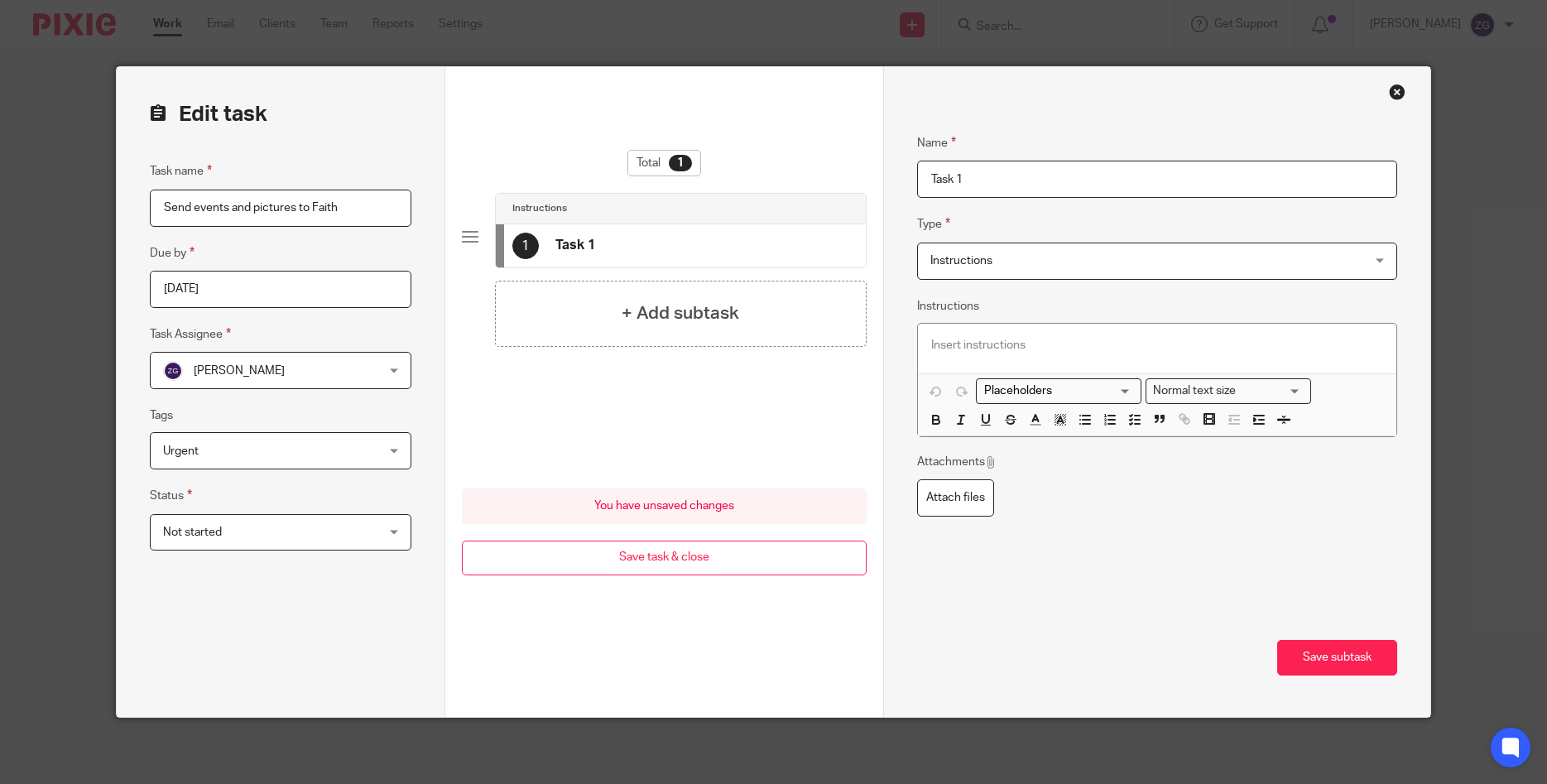
drag, startPoint x: 999, startPoint y: 171, endPoint x: 874, endPoint y: 157, distance: 125.8
click at [917, 161] on input "Task 1" at bounding box center [1157, 179] width 480 height 37
type input "Movies and Pics"
click at [1386, 645] on button "Save subtask" at bounding box center [1337, 657] width 120 height 36
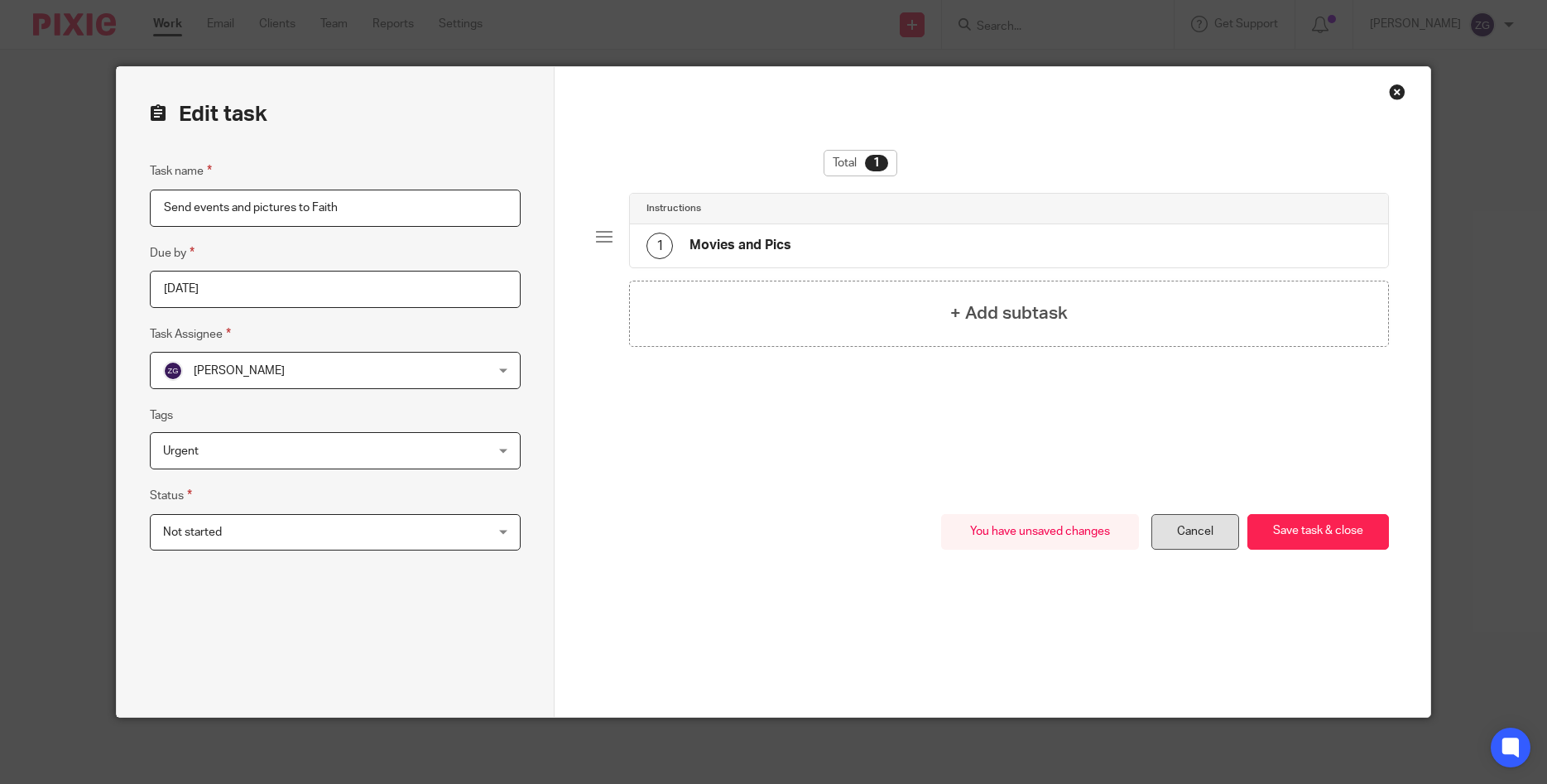
click at [1191, 532] on link "Cancel" at bounding box center [1195, 531] width 88 height 36
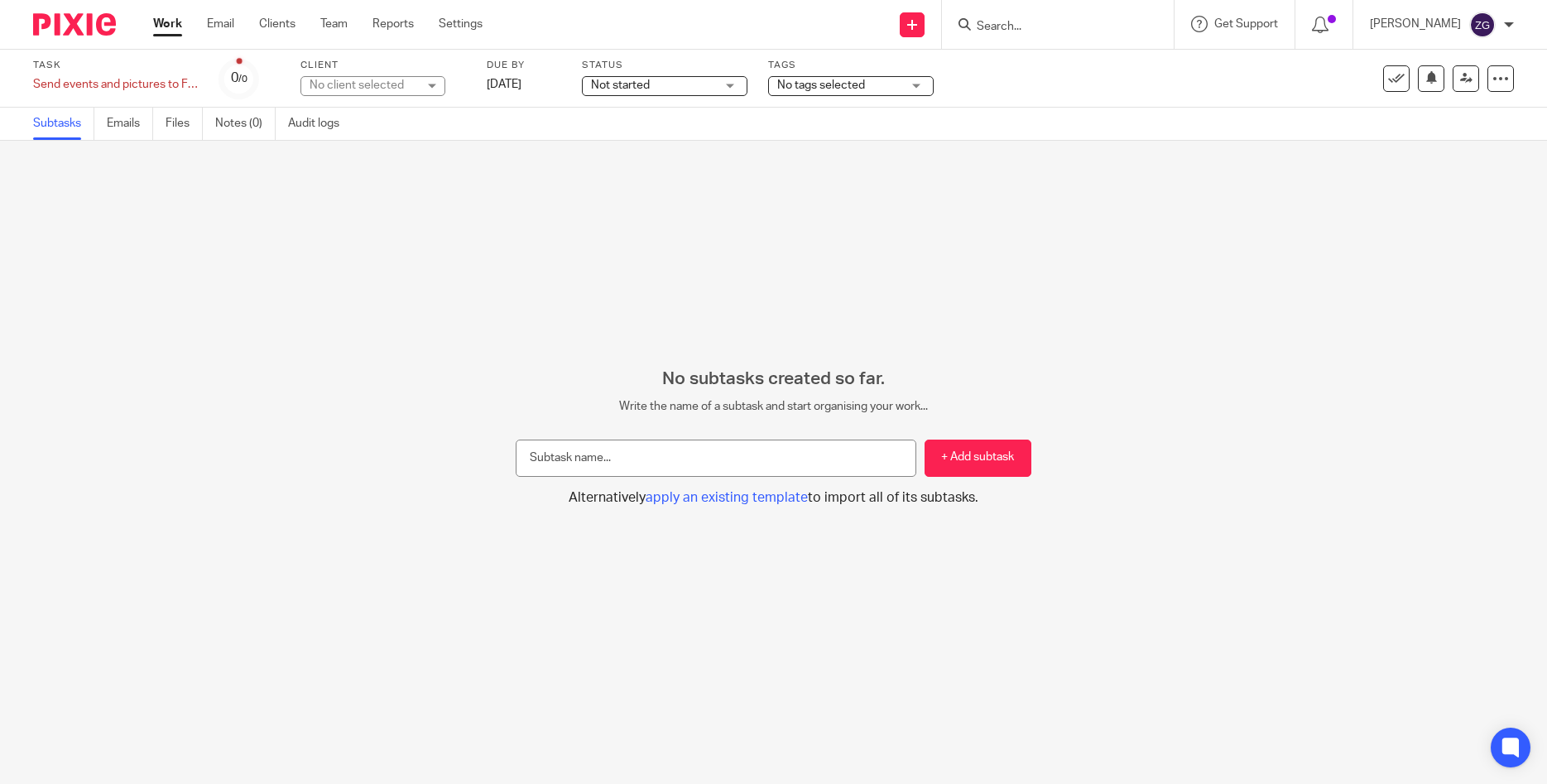
click at [159, 27] on link "Work" at bounding box center [167, 24] width 29 height 17
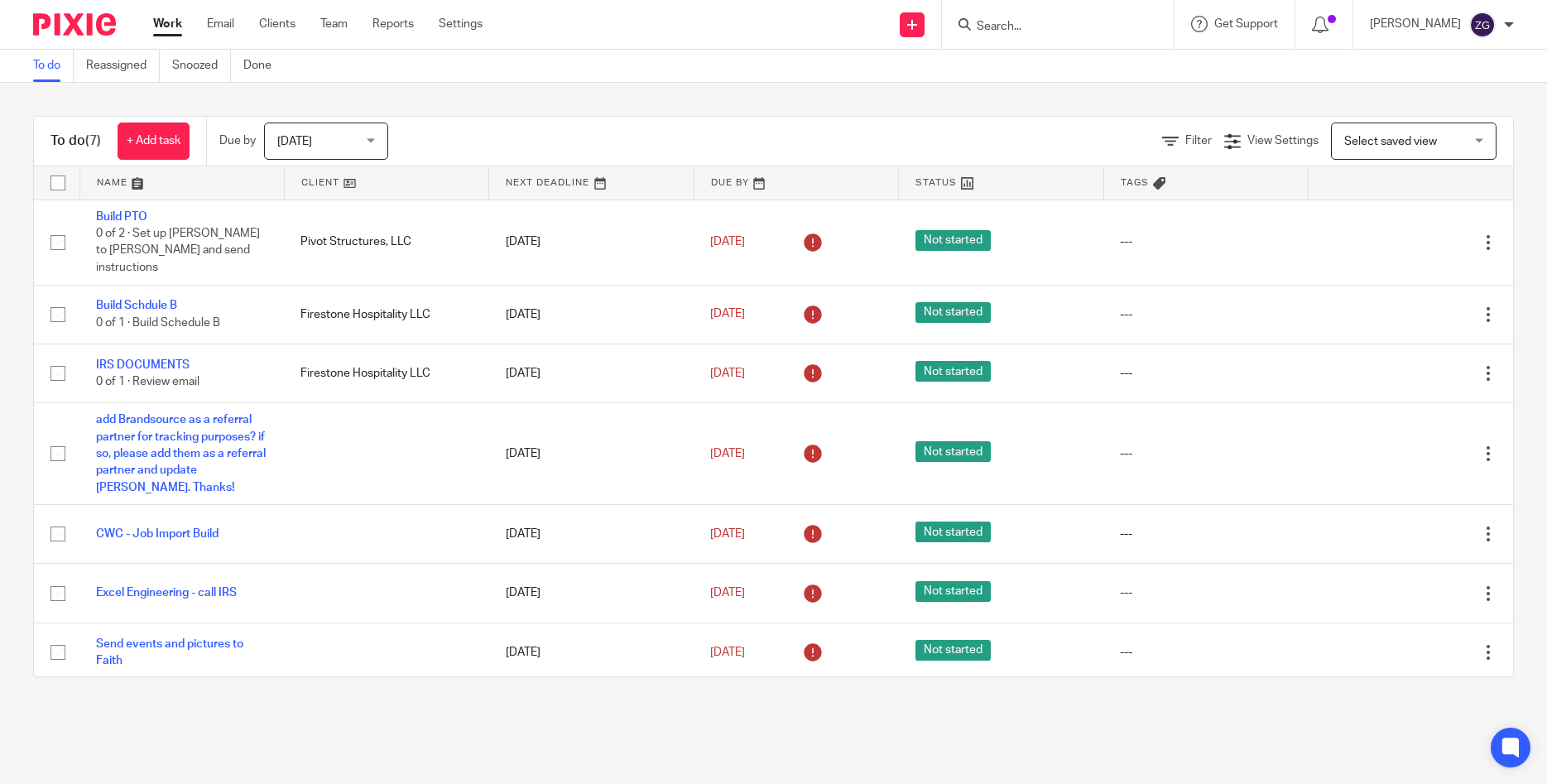
click at [1409, 150] on span "Select saved view" at bounding box center [1405, 141] width 121 height 35
click at [642, 135] on div "Filter View Settings View Settings Manage saved views Select saved view Select …" at bounding box center [965, 141] width 1096 height 37
